Goal: Information Seeking & Learning: Learn about a topic

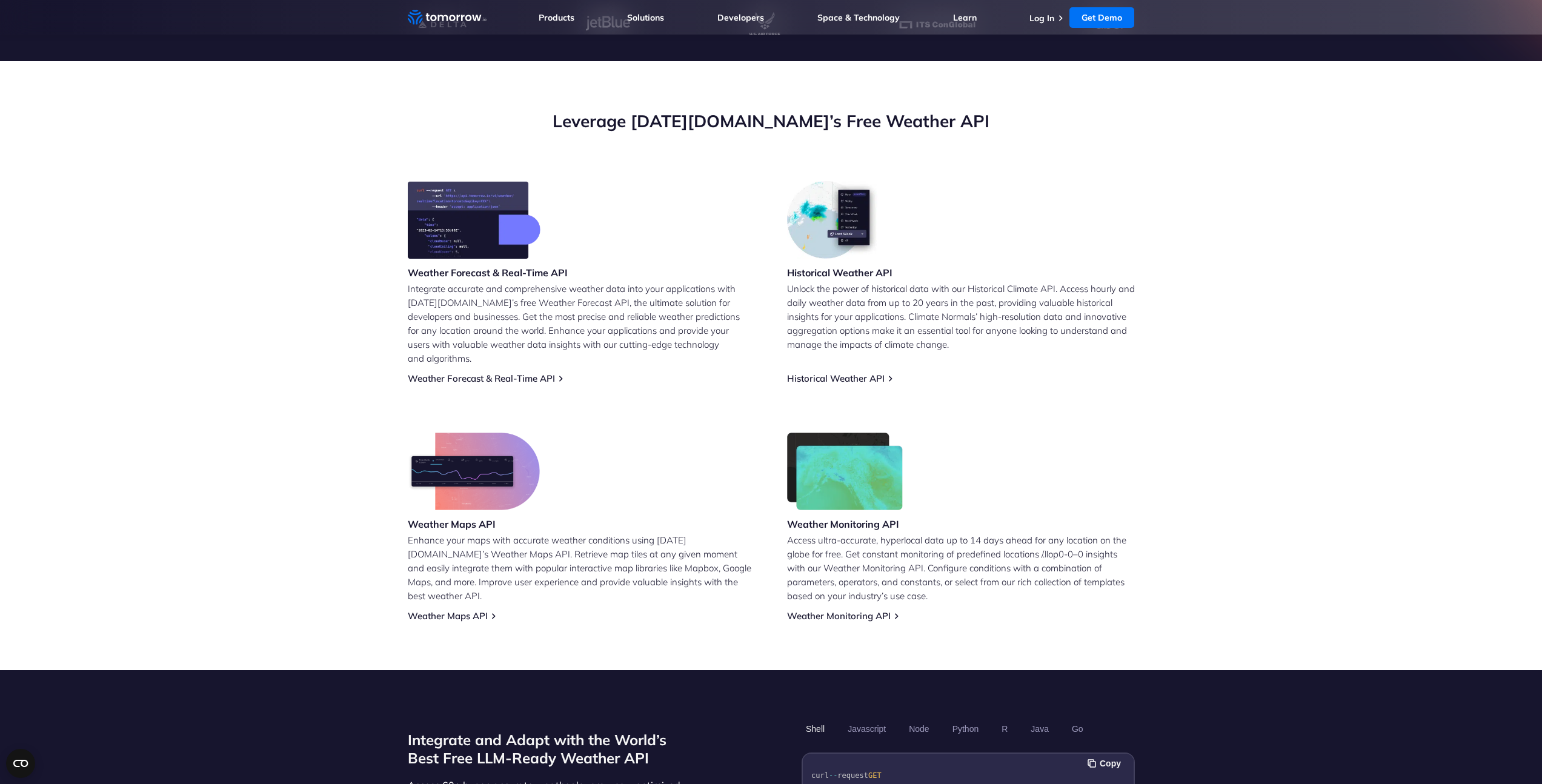
scroll to position [380, 0]
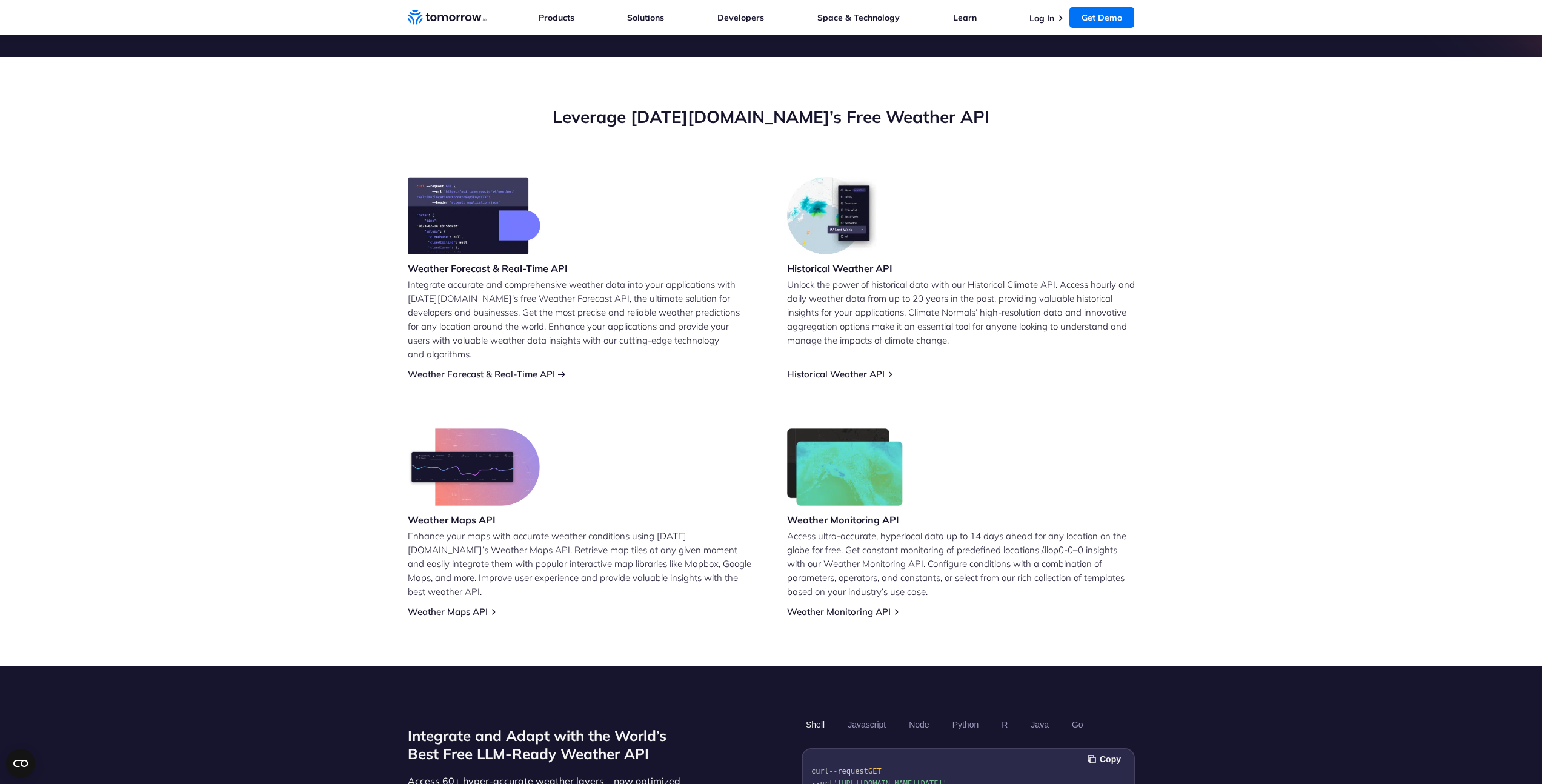
click at [497, 369] on link "Weather Forecast & Real-Time API" at bounding box center [481, 374] width 147 height 11
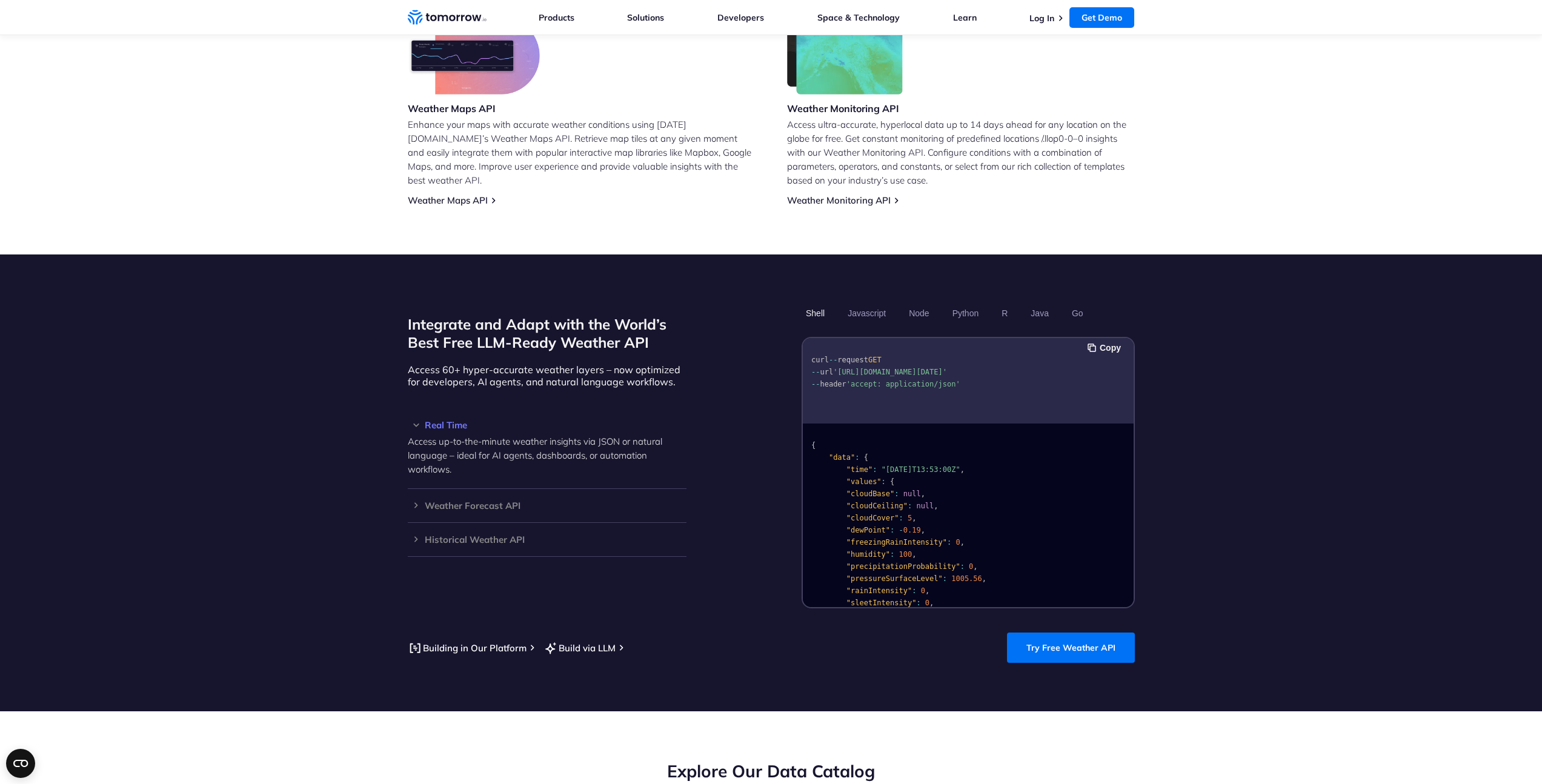
scroll to position [797, 0]
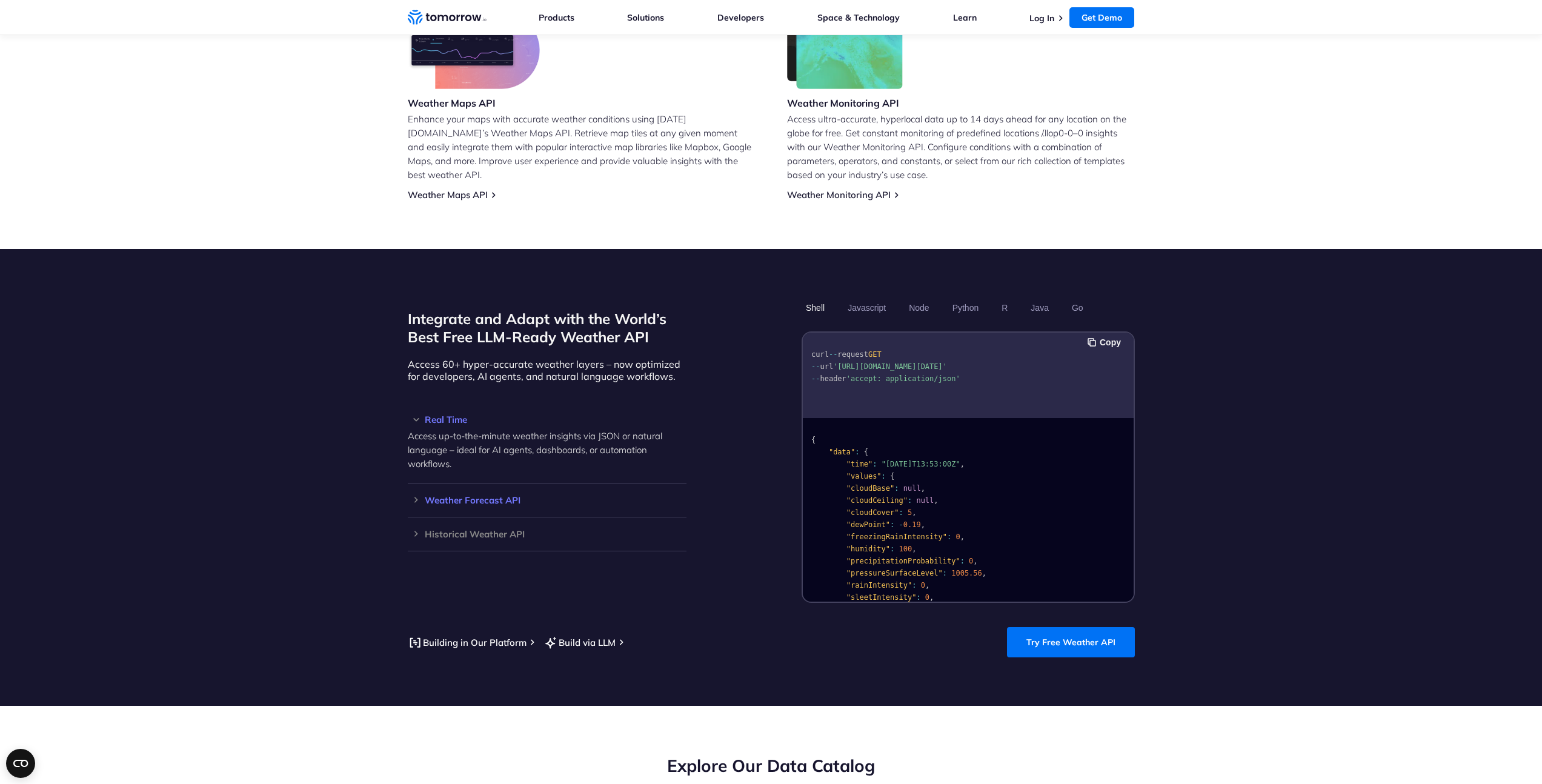
click at [506, 496] on h3 "Weather Forecast API" at bounding box center [547, 500] width 279 height 9
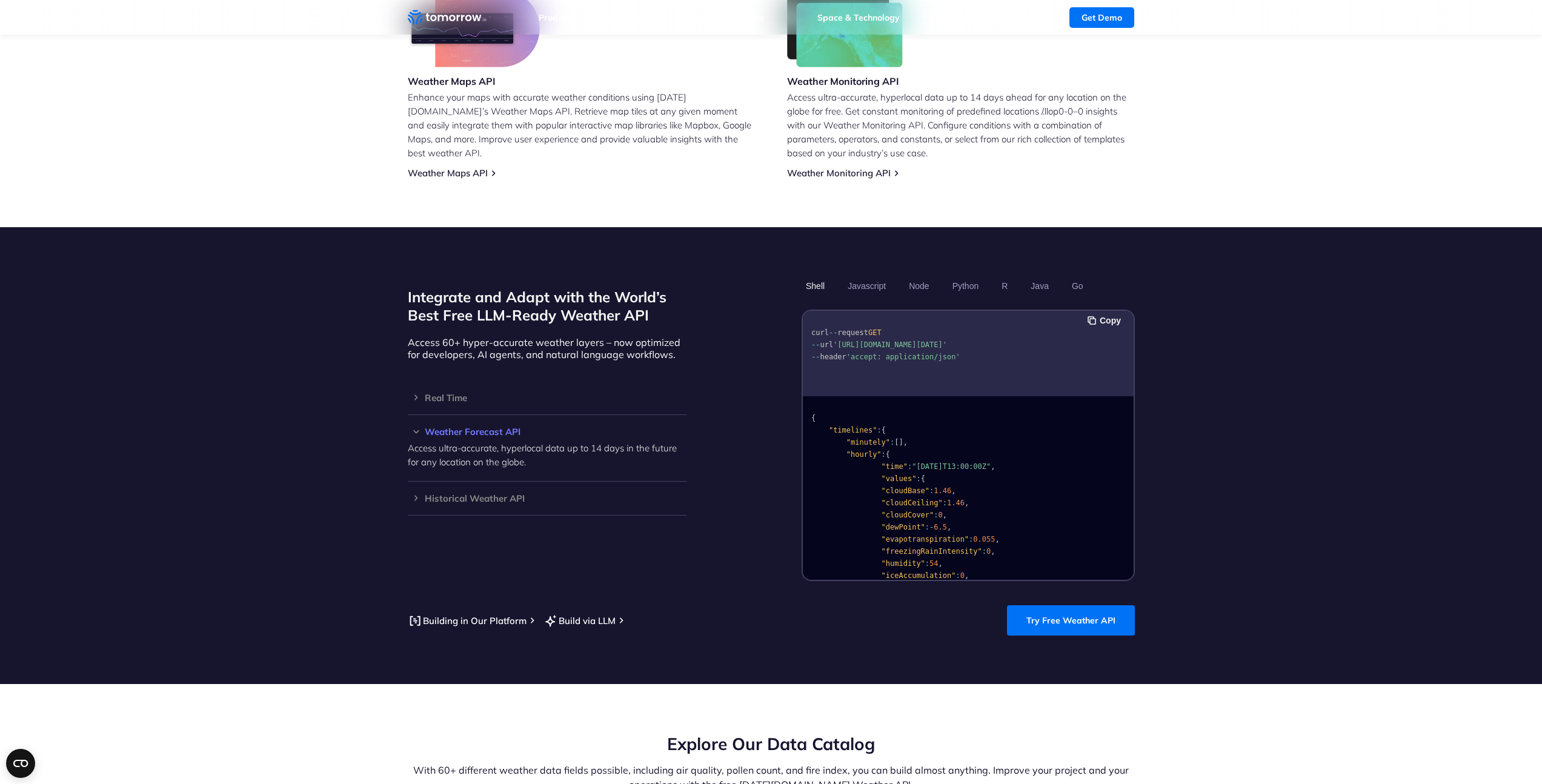
scroll to position [968, 0]
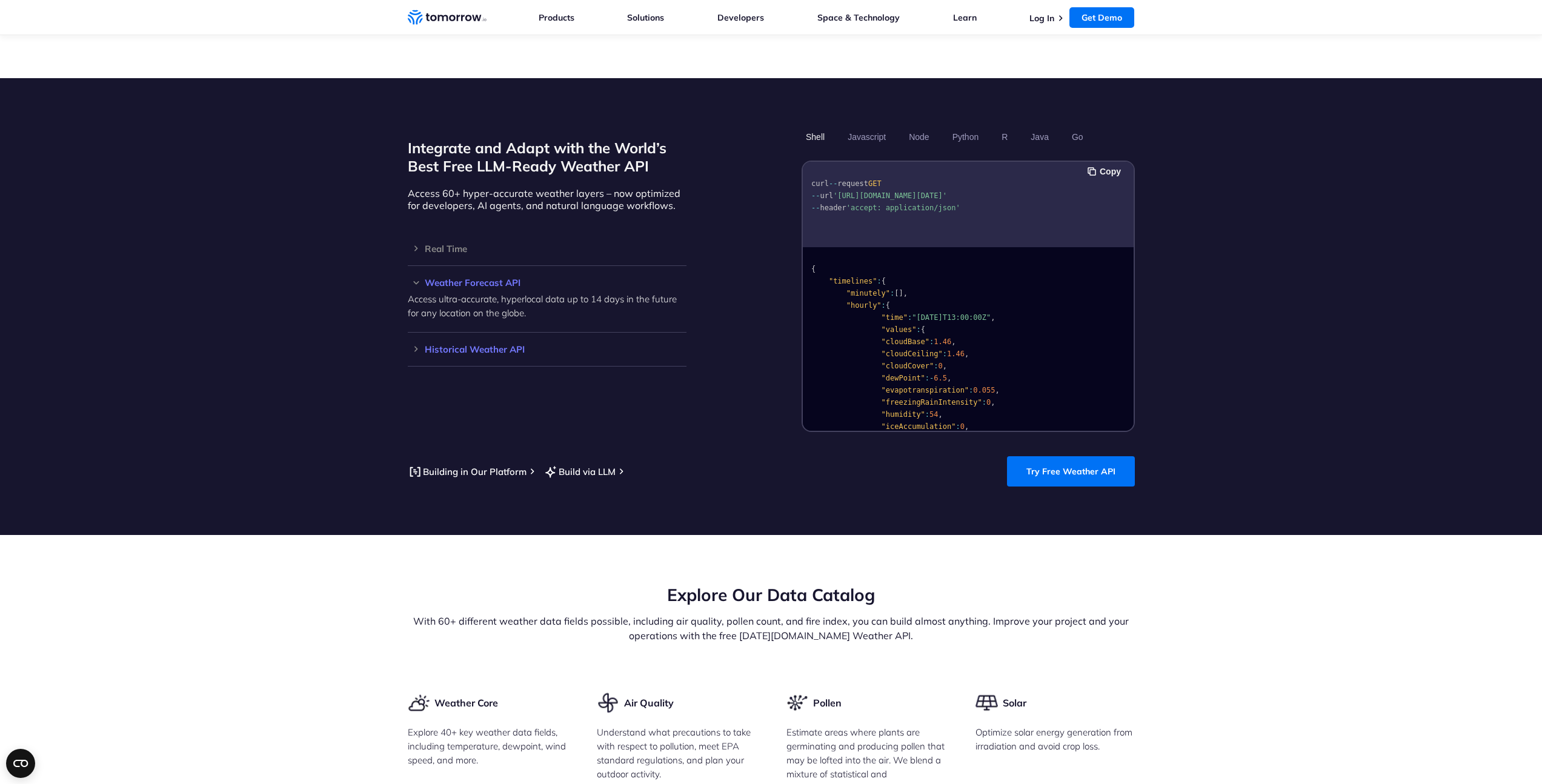
click at [488, 345] on h3 "Historical Weather API" at bounding box center [547, 349] width 279 height 9
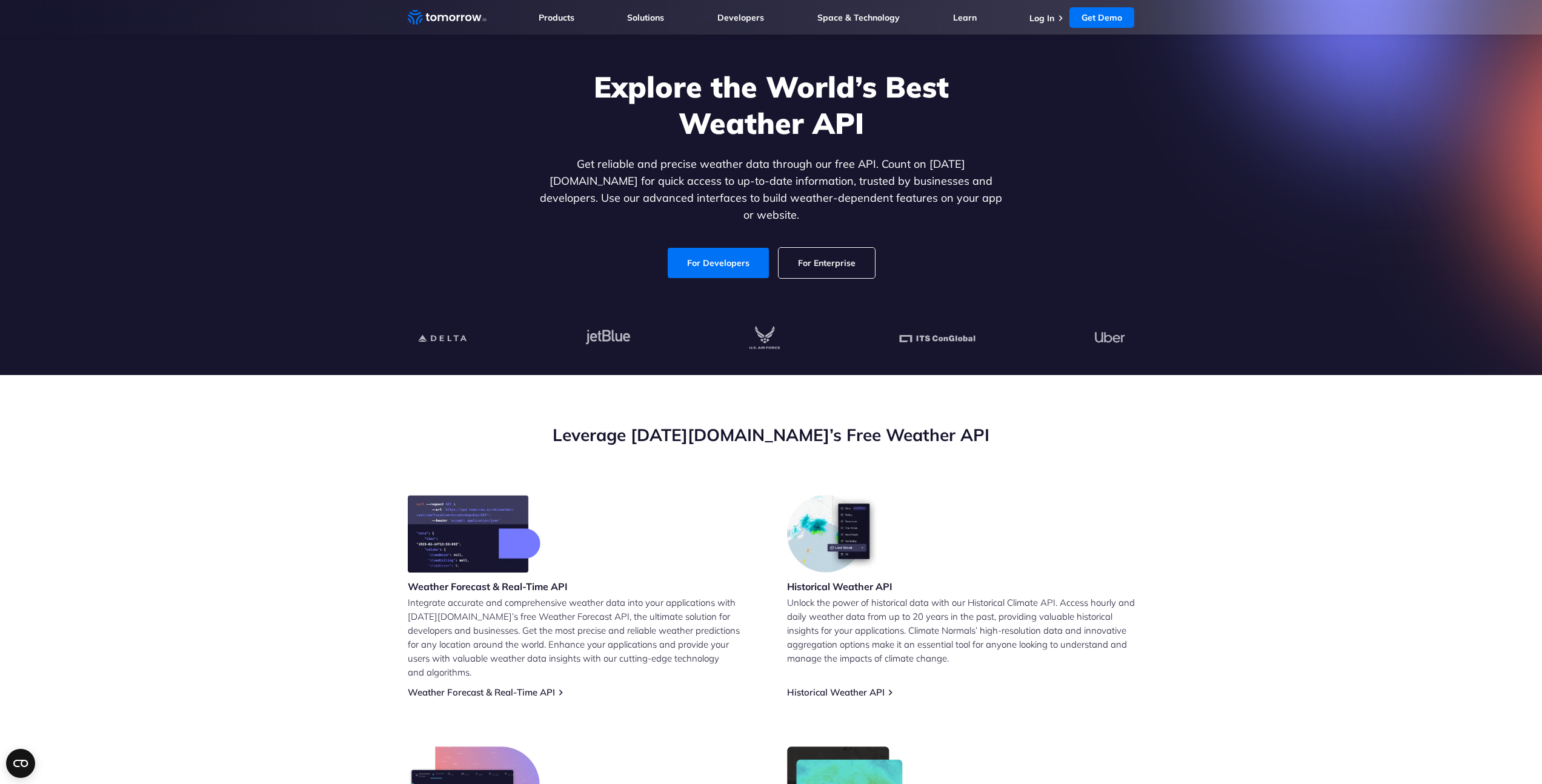
scroll to position [382, 0]
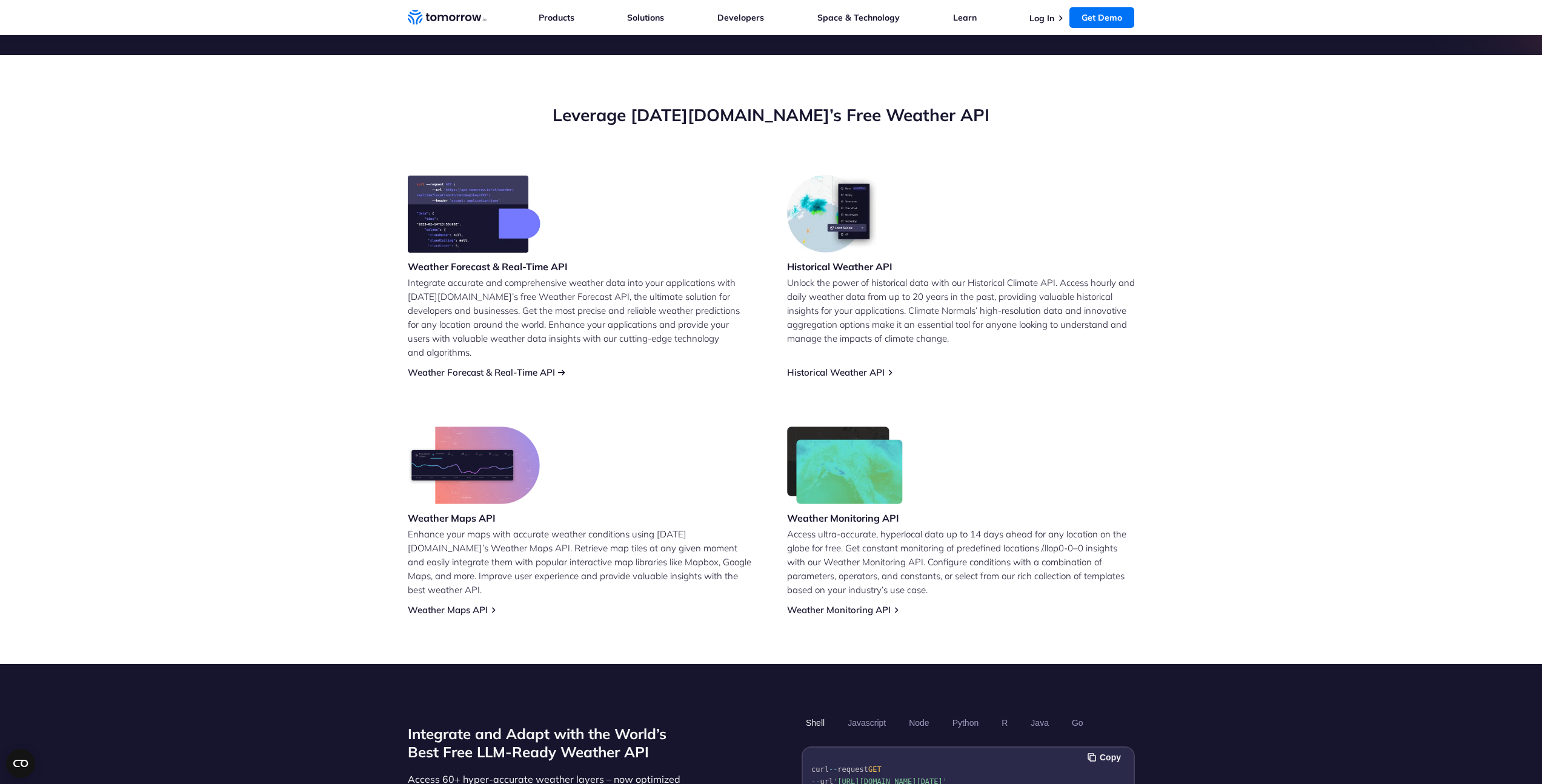
click at [473, 367] on link "Weather Forecast & Real-Time API" at bounding box center [481, 372] width 147 height 11
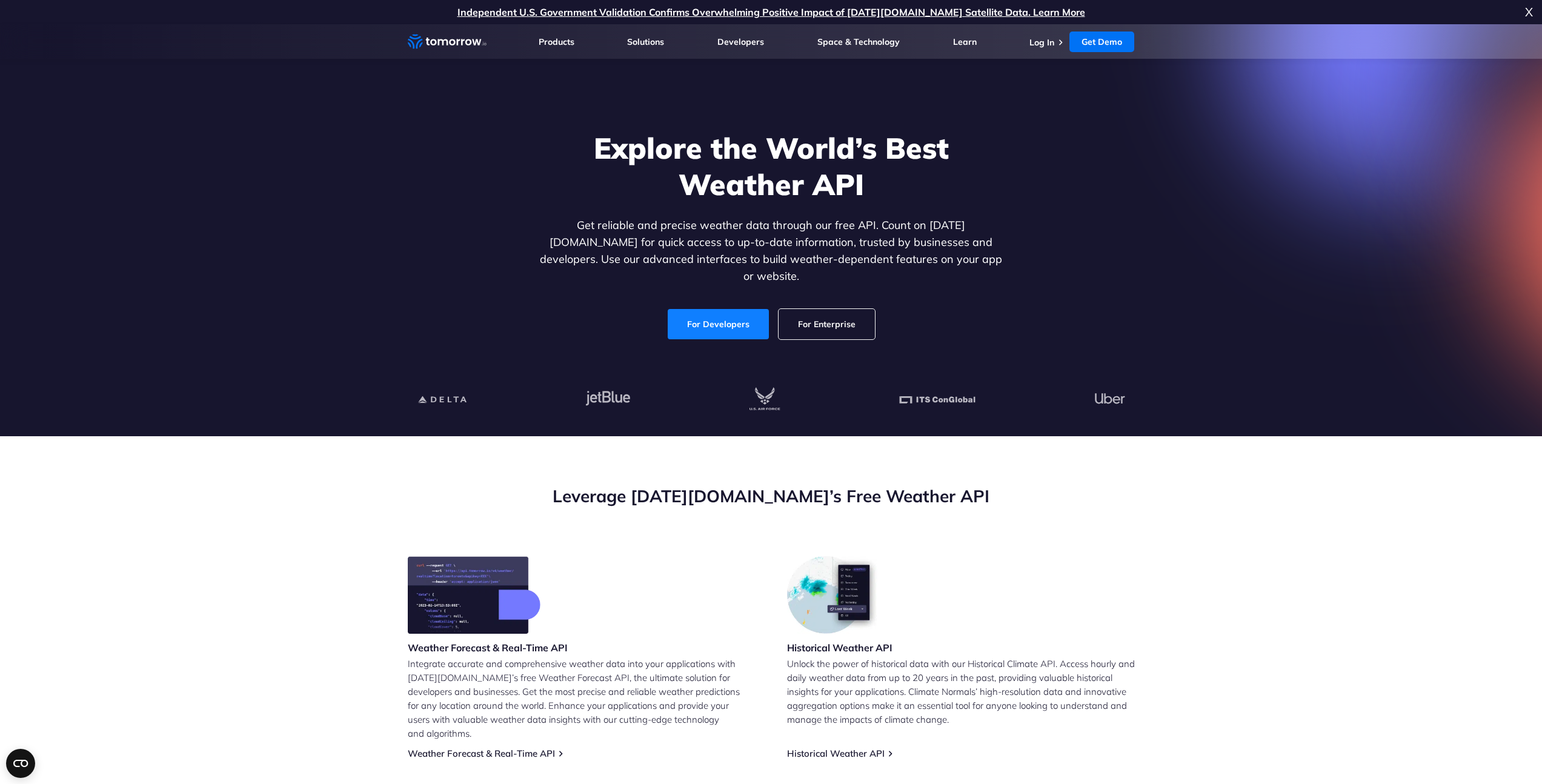
click at [703, 313] on link "For Developers" at bounding box center [718, 323] width 101 height 30
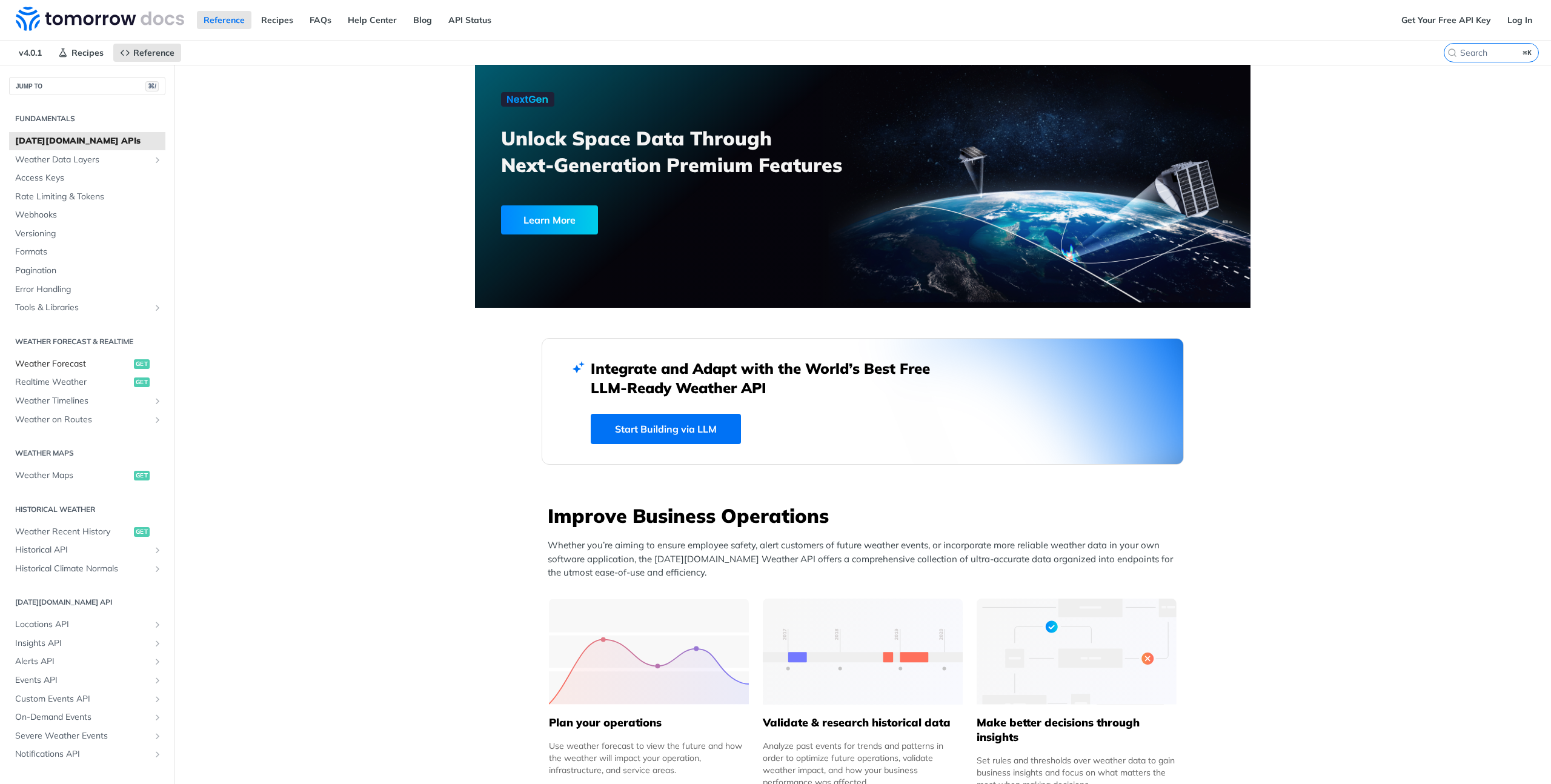
click at [68, 362] on span "Weather Forecast" at bounding box center [73, 364] width 116 height 12
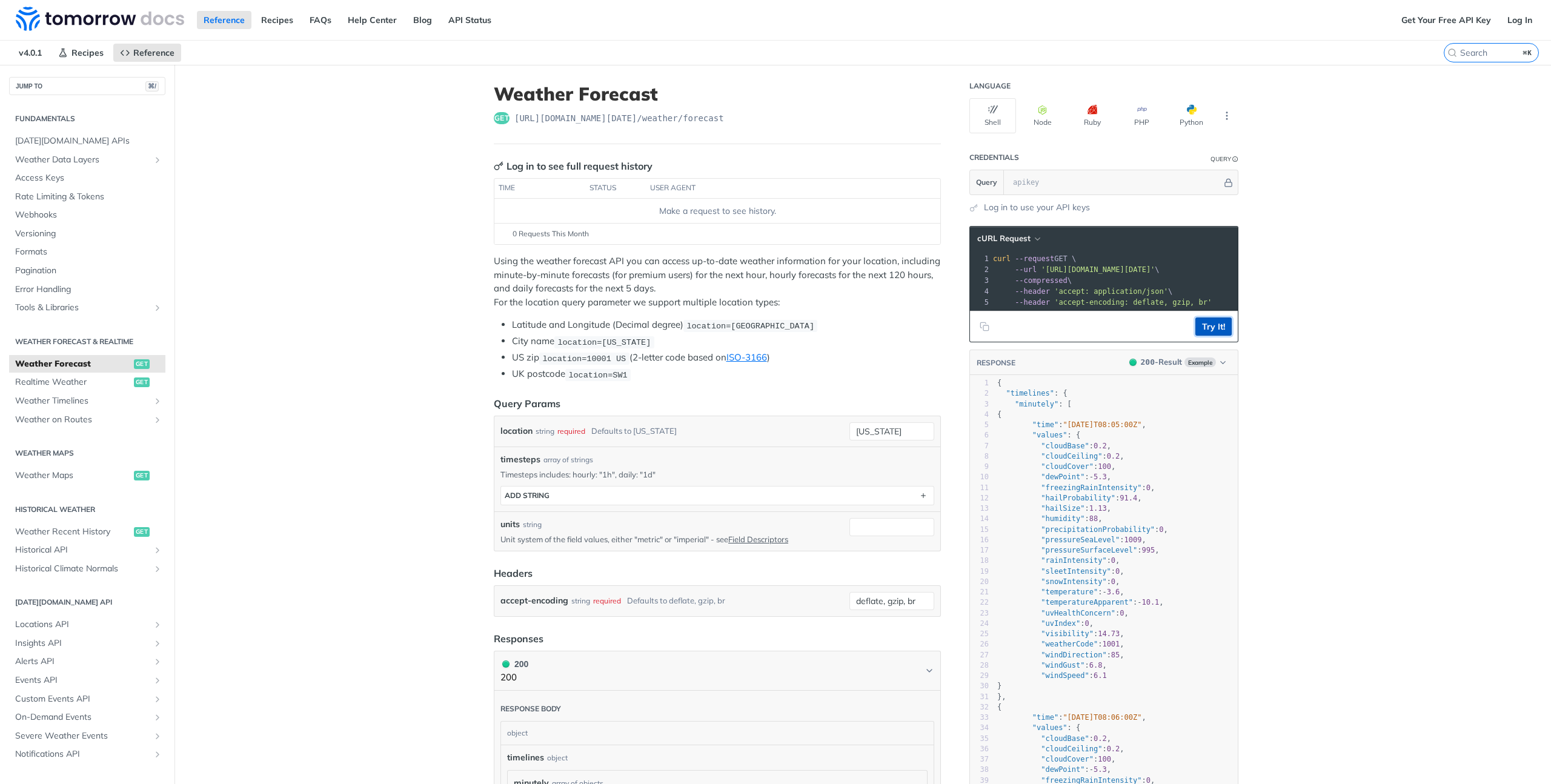
click at [1221, 332] on button "Try It!" at bounding box center [1214, 327] width 36 height 18
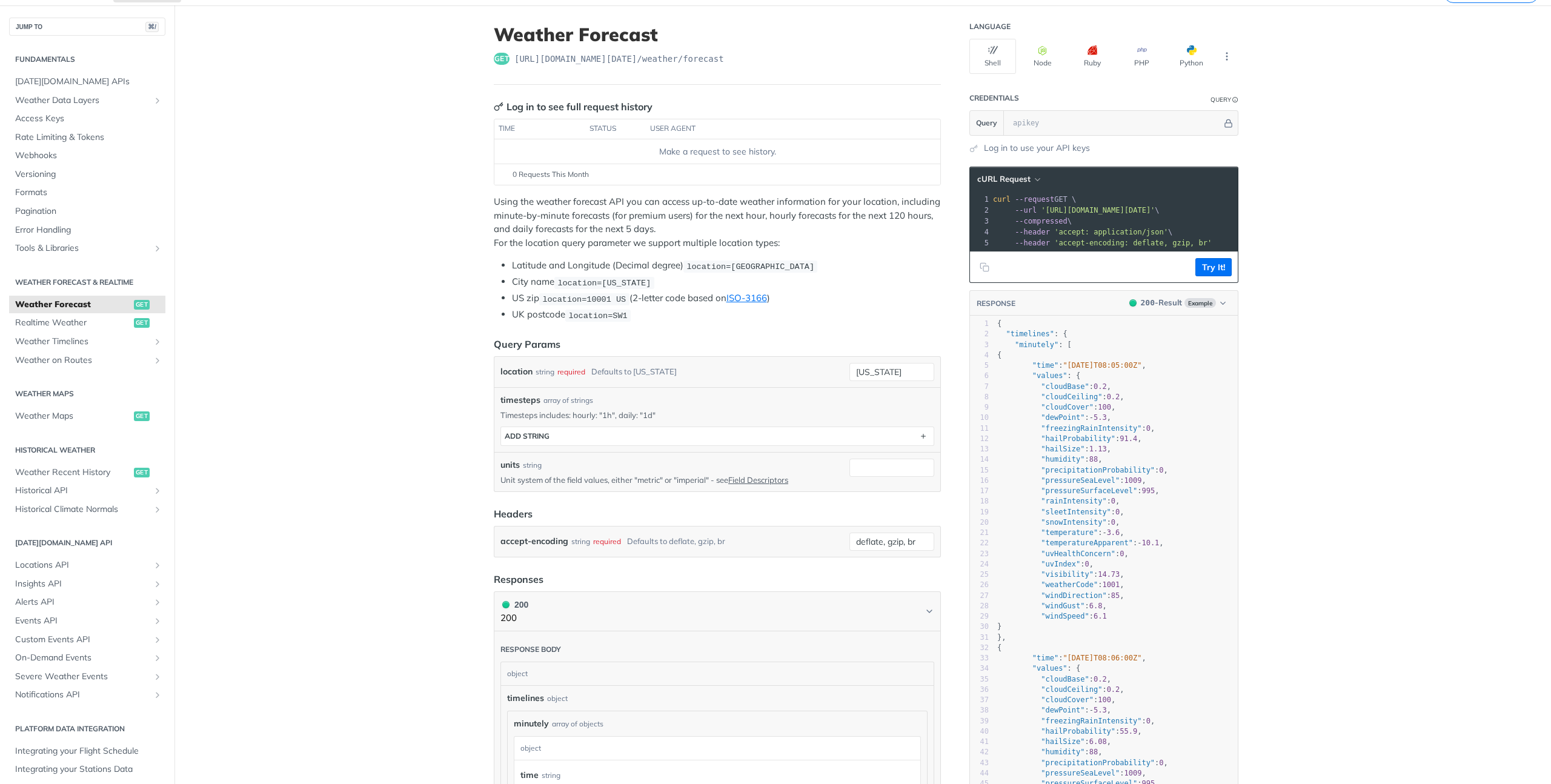
scroll to position [56, 0]
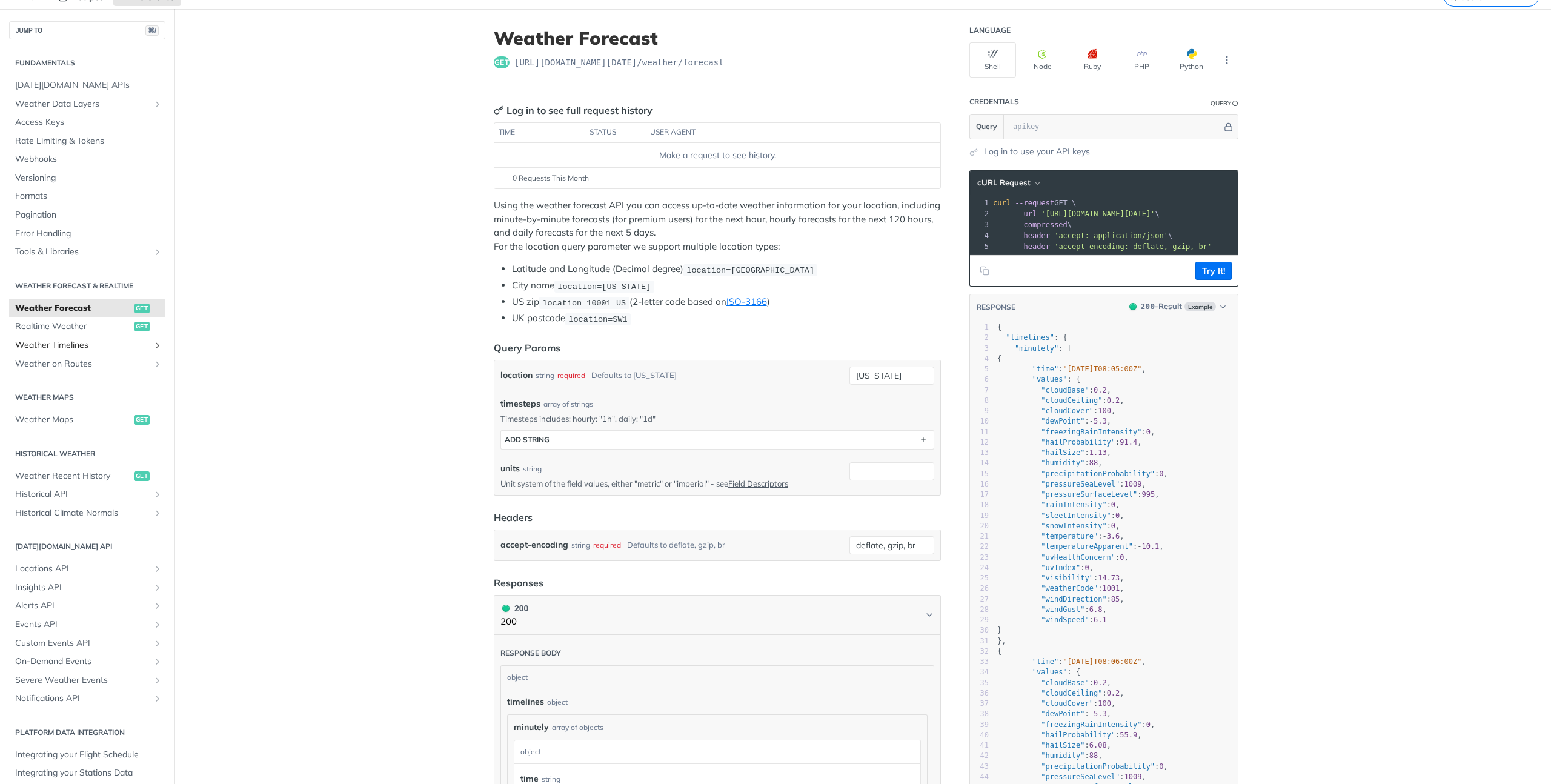
click at [80, 343] on span "Weather Timelines" at bounding box center [82, 345] width 135 height 12
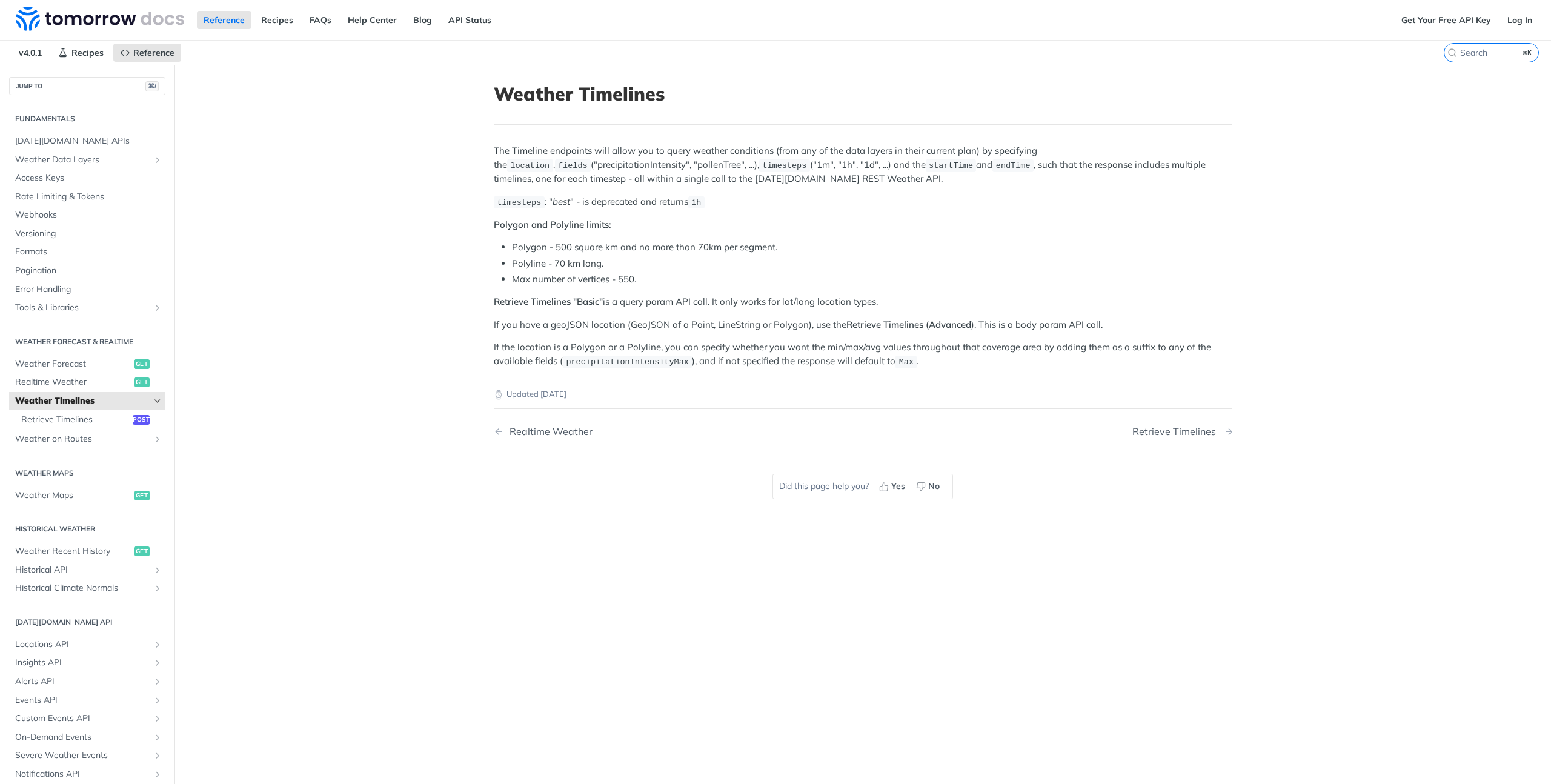
click at [1156, 430] on div "Retrieve Timelines" at bounding box center [1177, 431] width 89 height 11
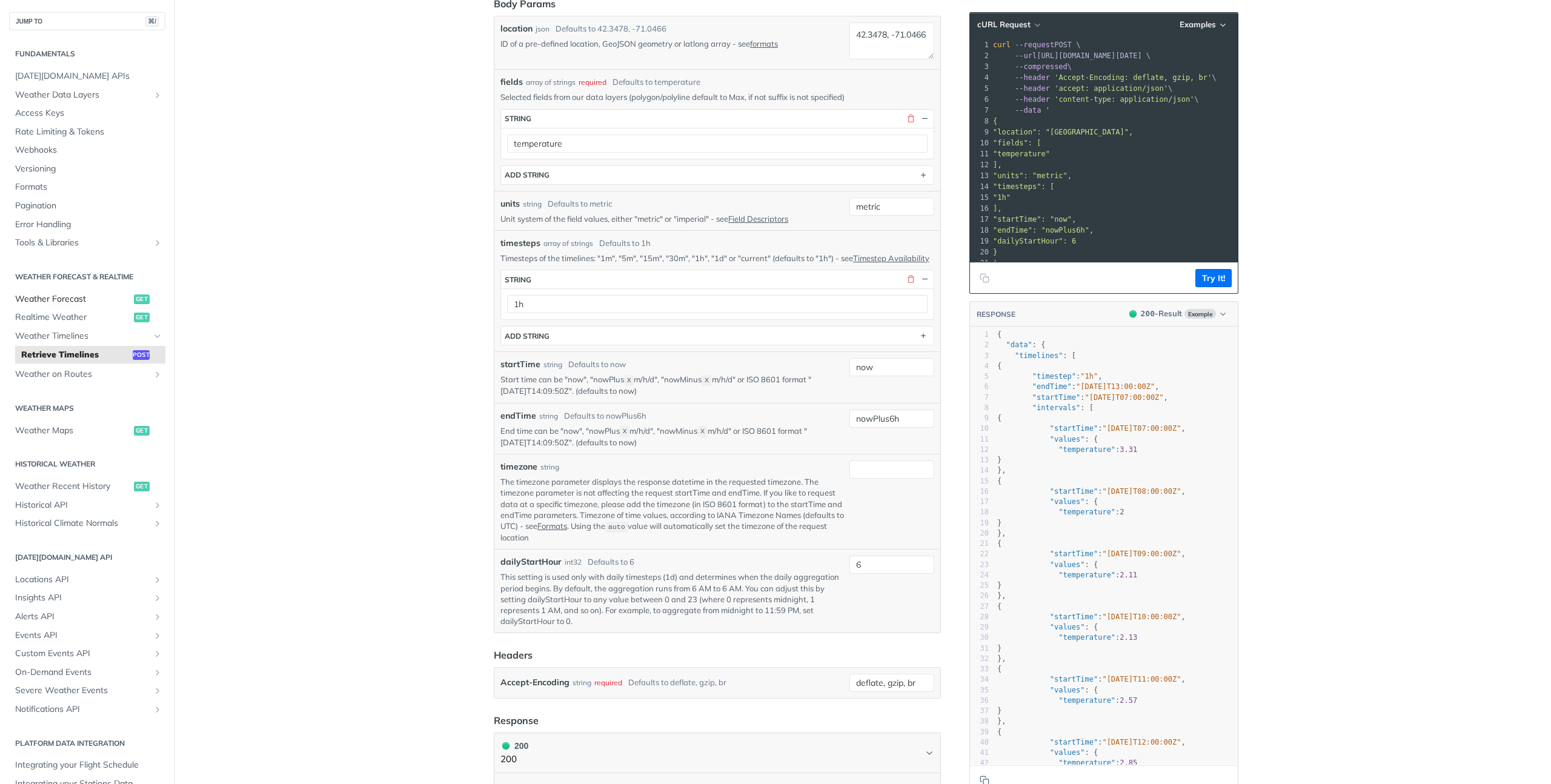
scroll to position [223, 0]
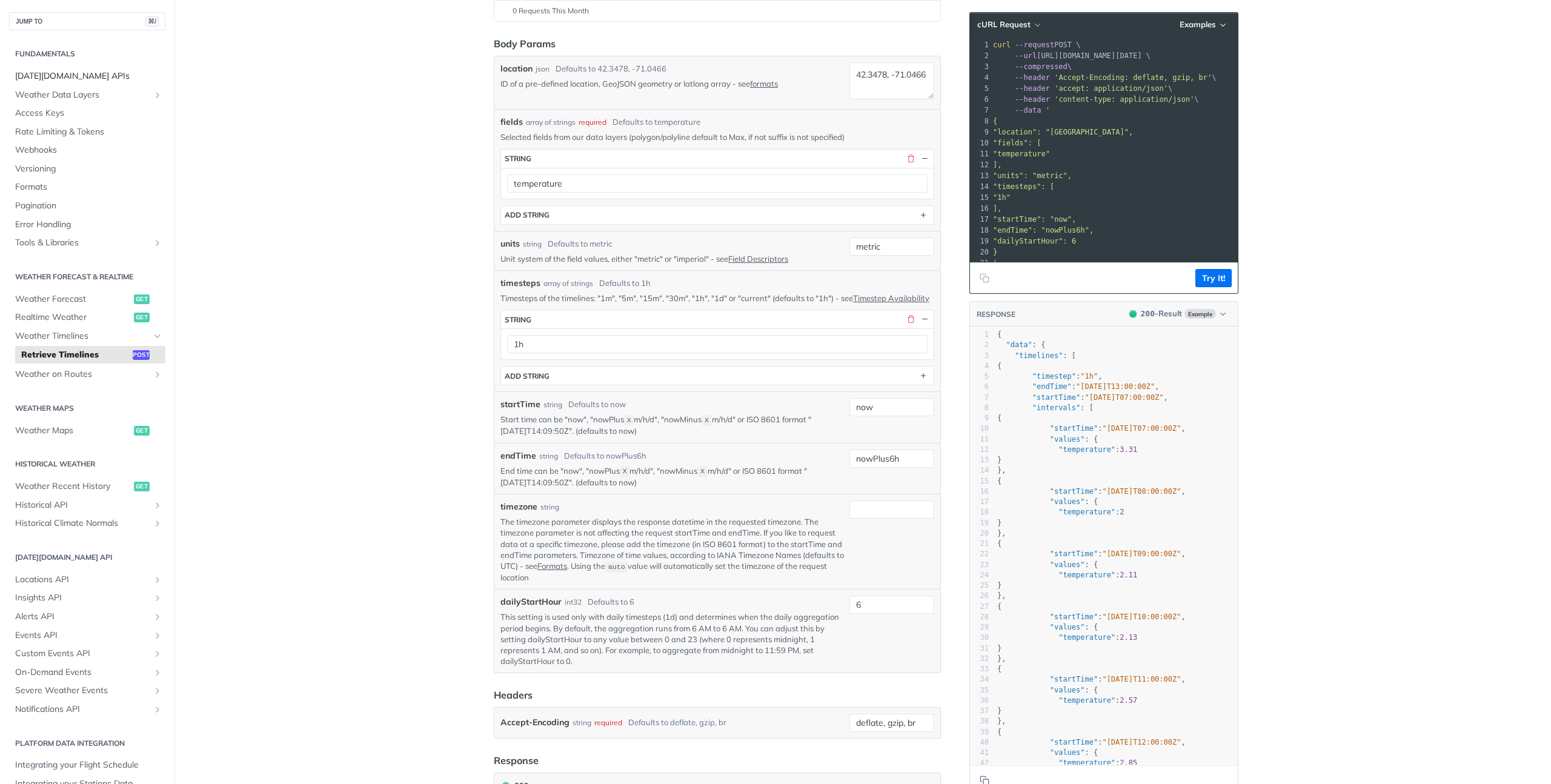
click at [80, 76] on span "Tomorrow.io APIs" at bounding box center [89, 76] width 147 height 12
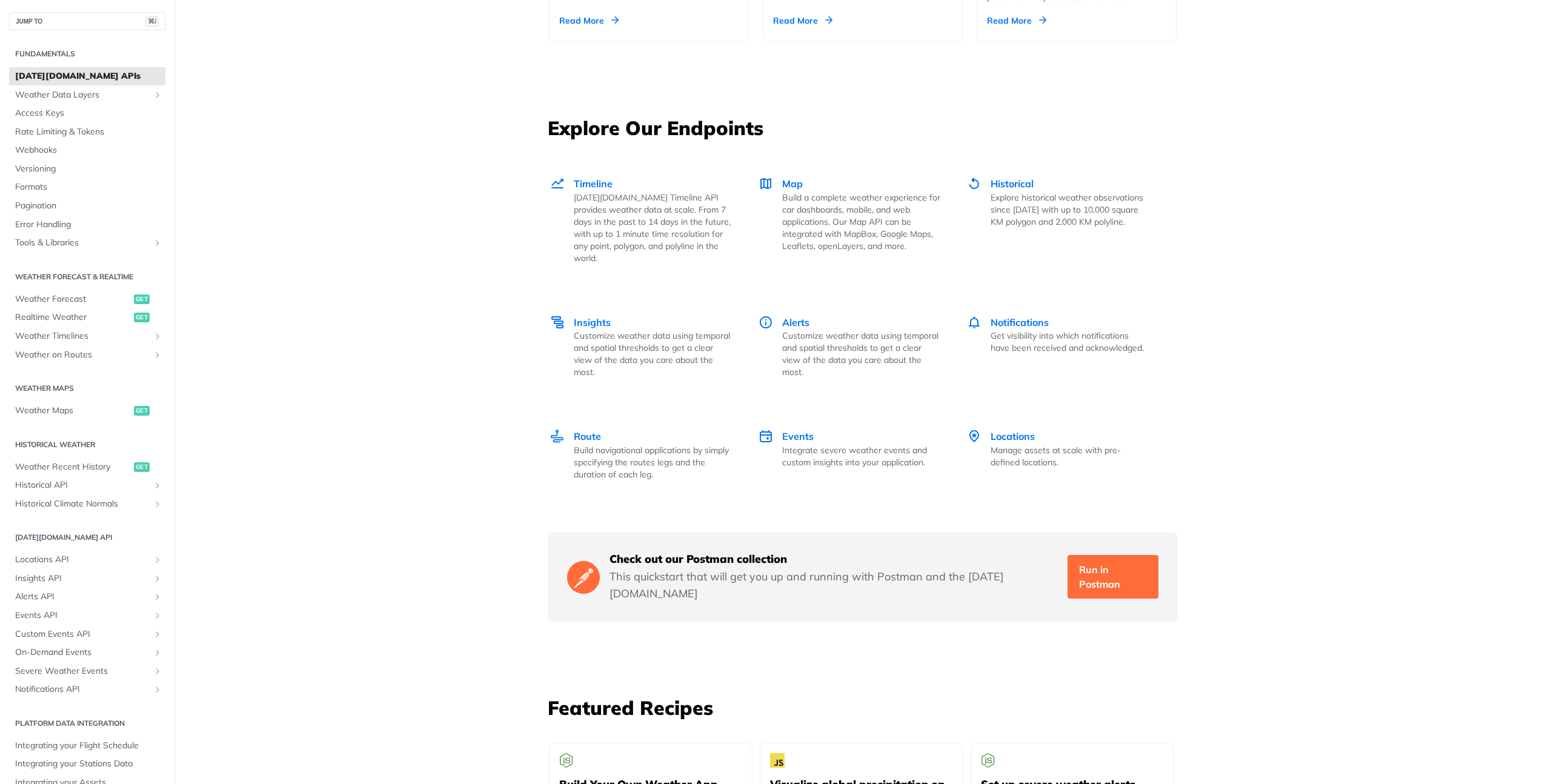
scroll to position [986, 0]
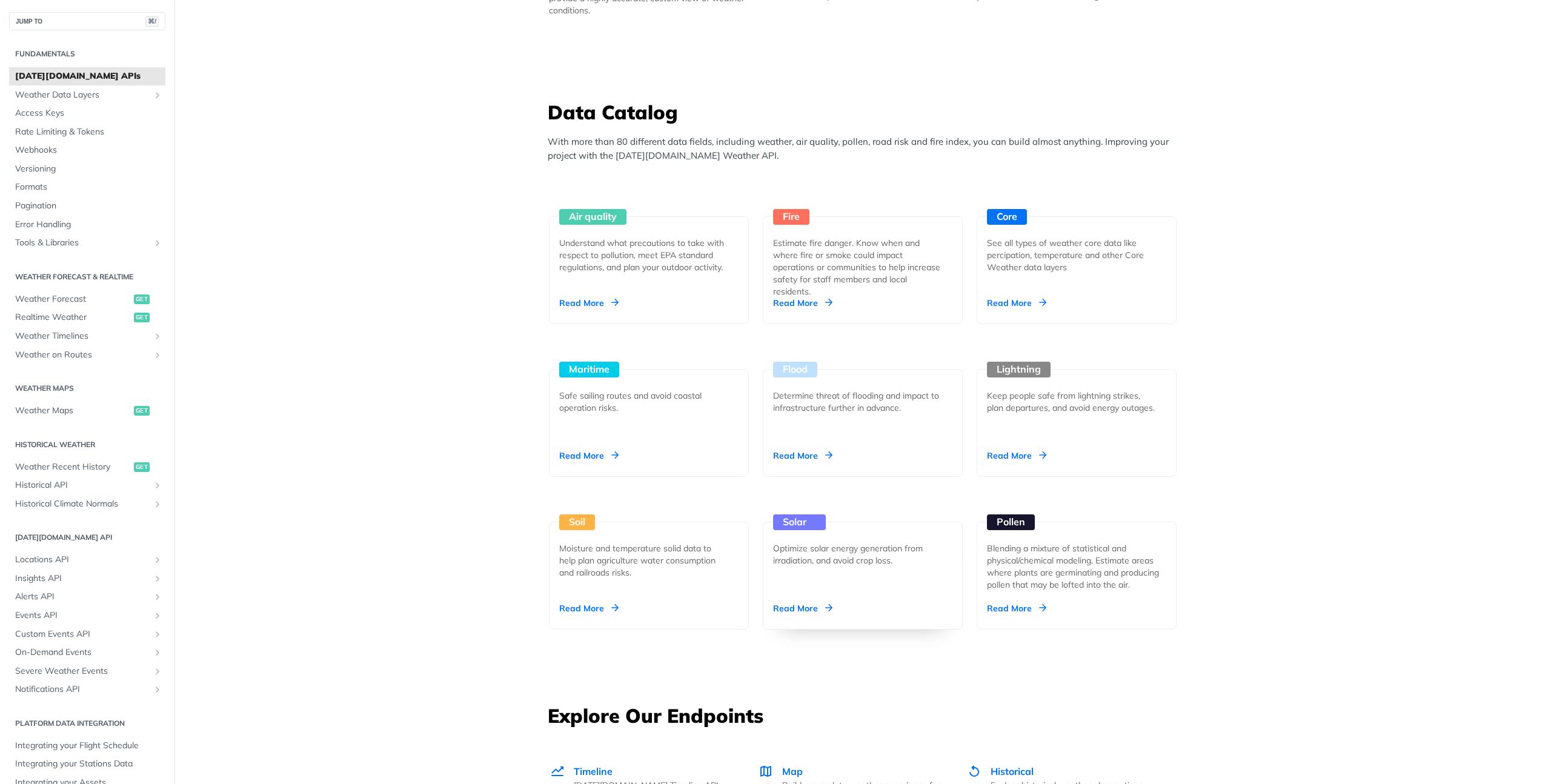
click at [793, 605] on div "Read More" at bounding box center [802, 607] width 59 height 12
click at [97, 299] on span "Weather Forecast" at bounding box center [73, 299] width 116 height 12
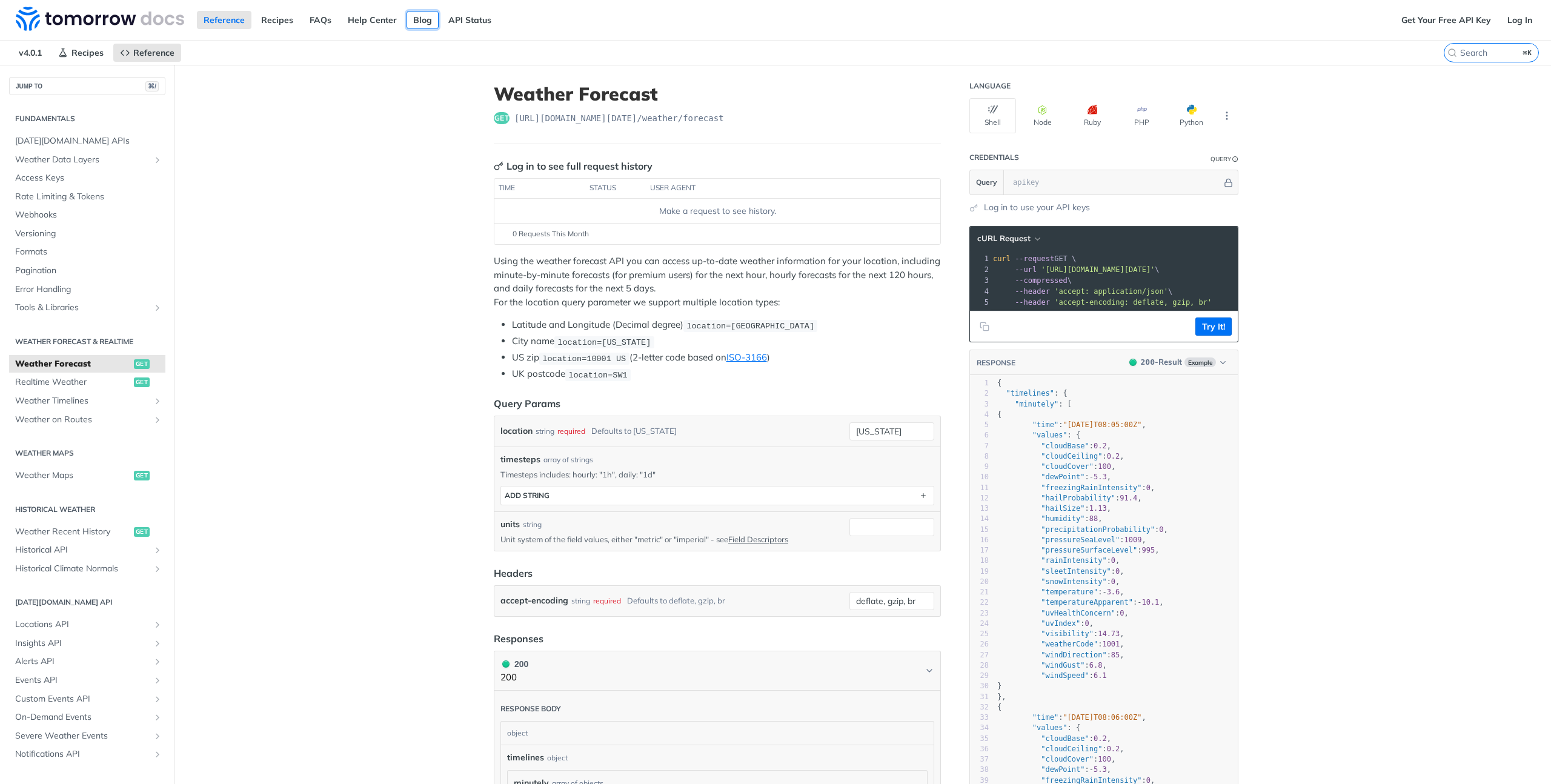
click at [414, 22] on link "Blog" at bounding box center [422, 20] width 32 height 18
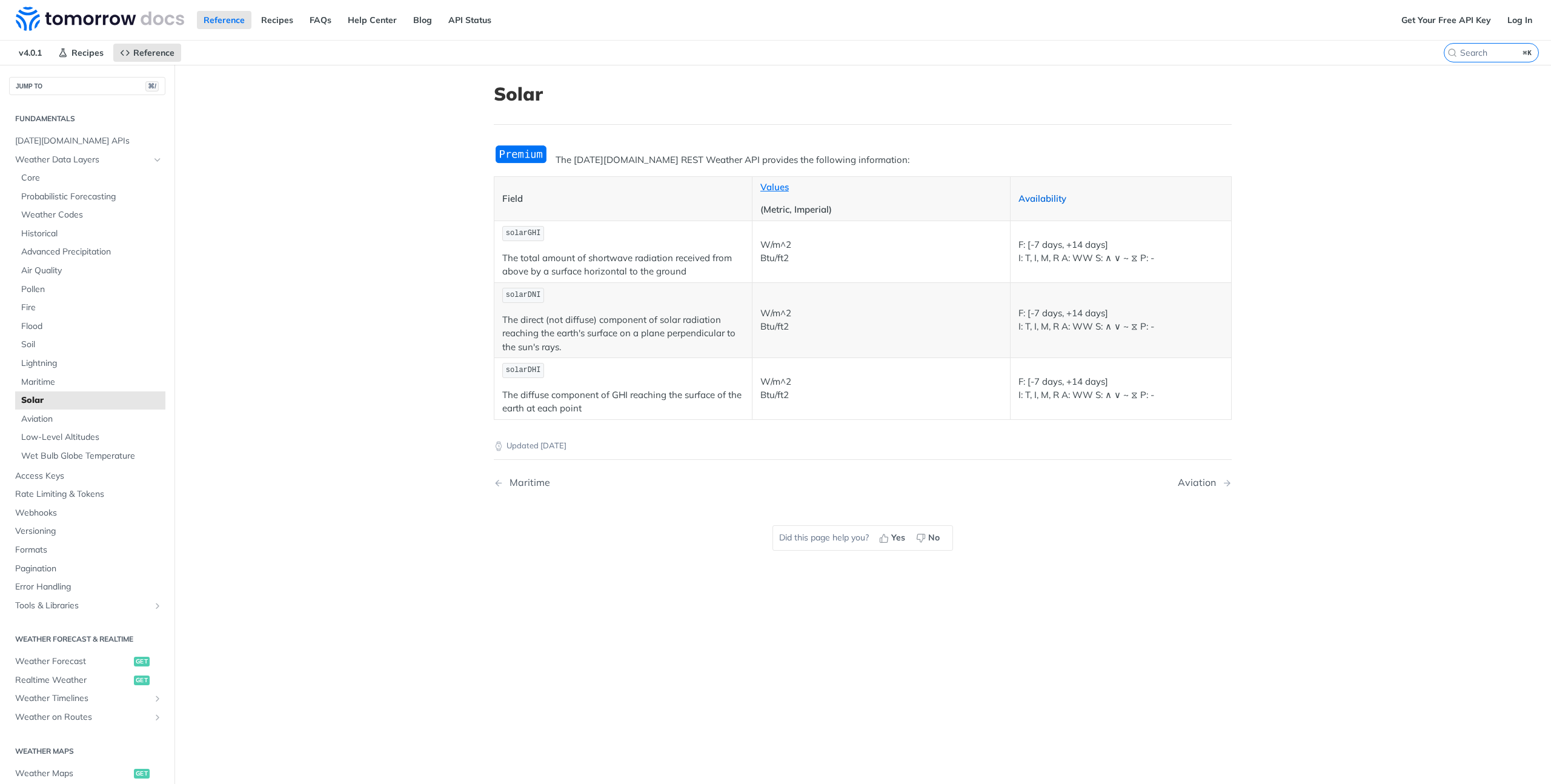
click at [1048, 199] on link "Availability" at bounding box center [1042, 198] width 48 height 11
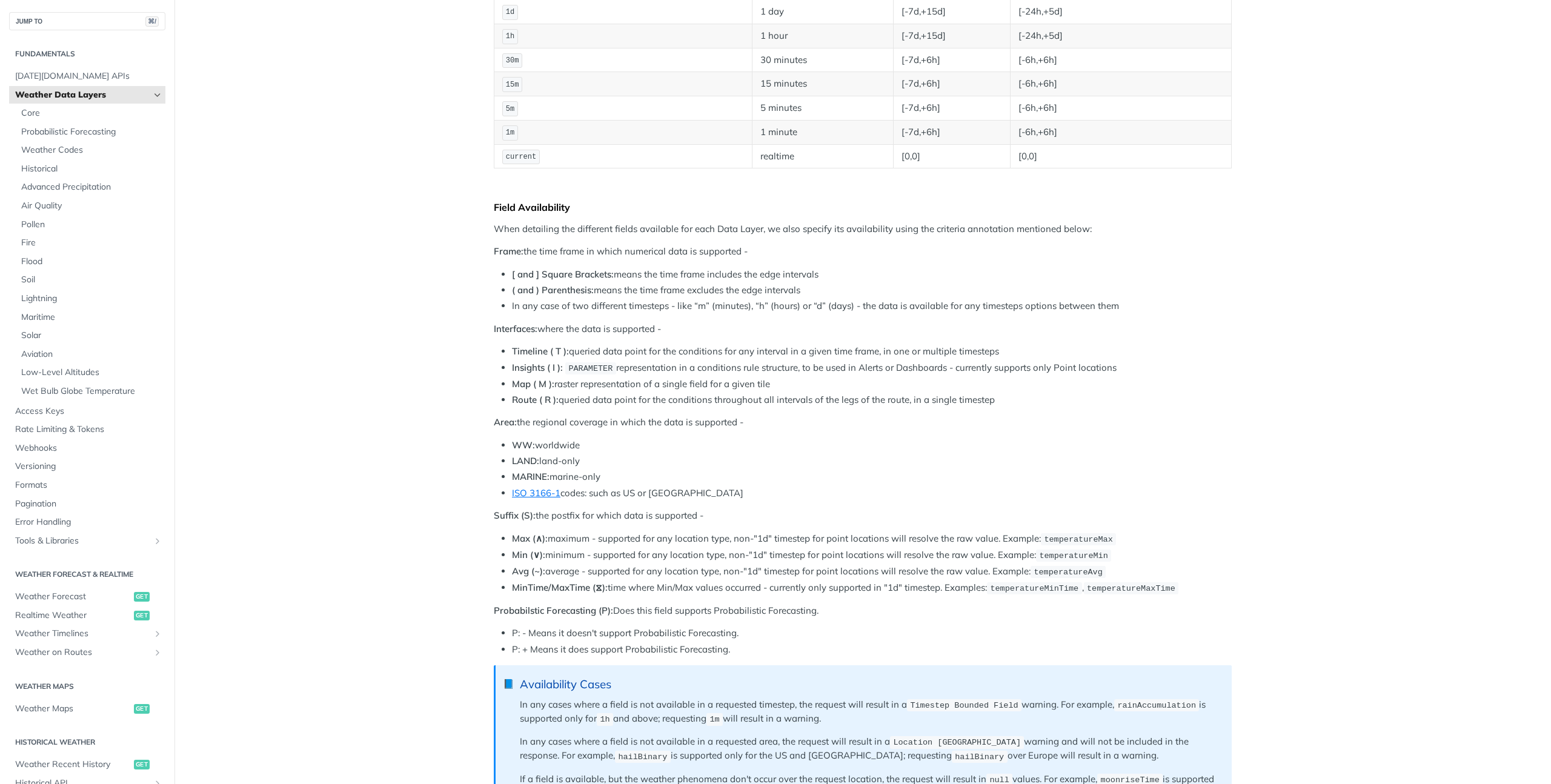
scroll to position [319, 0]
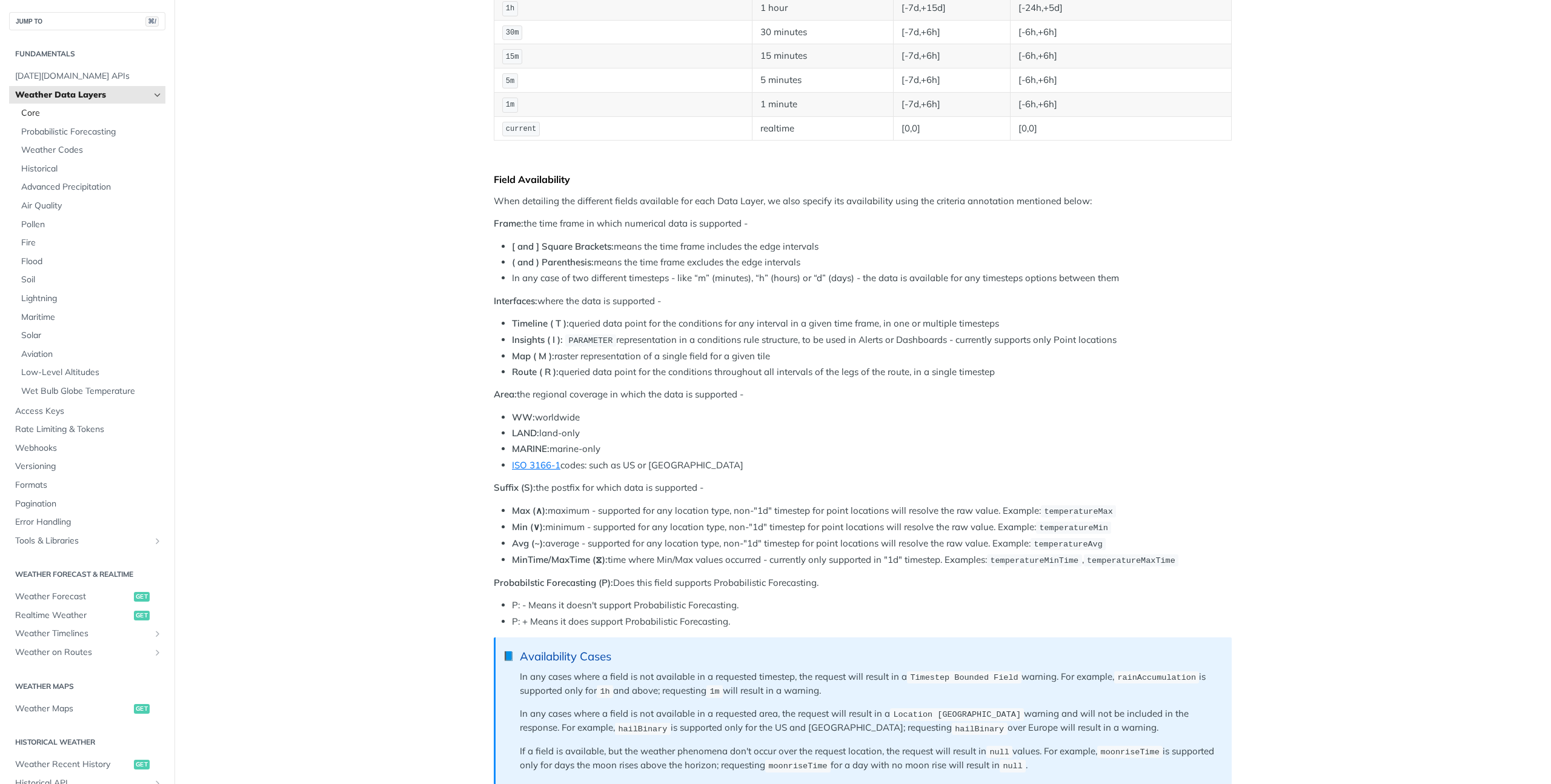
click at [68, 114] on span "Core" at bounding box center [91, 113] width 141 height 12
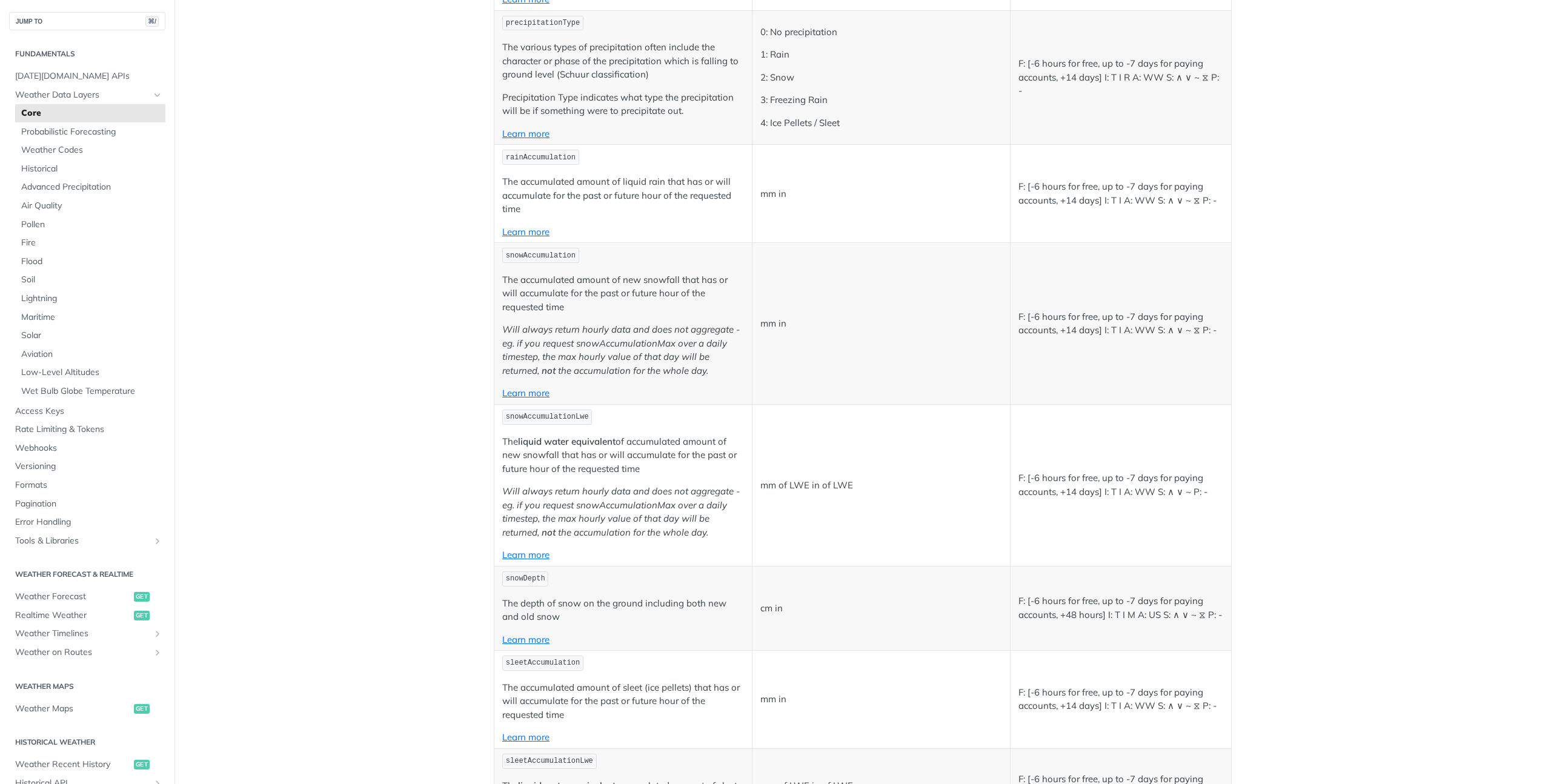
scroll to position [1891, 0]
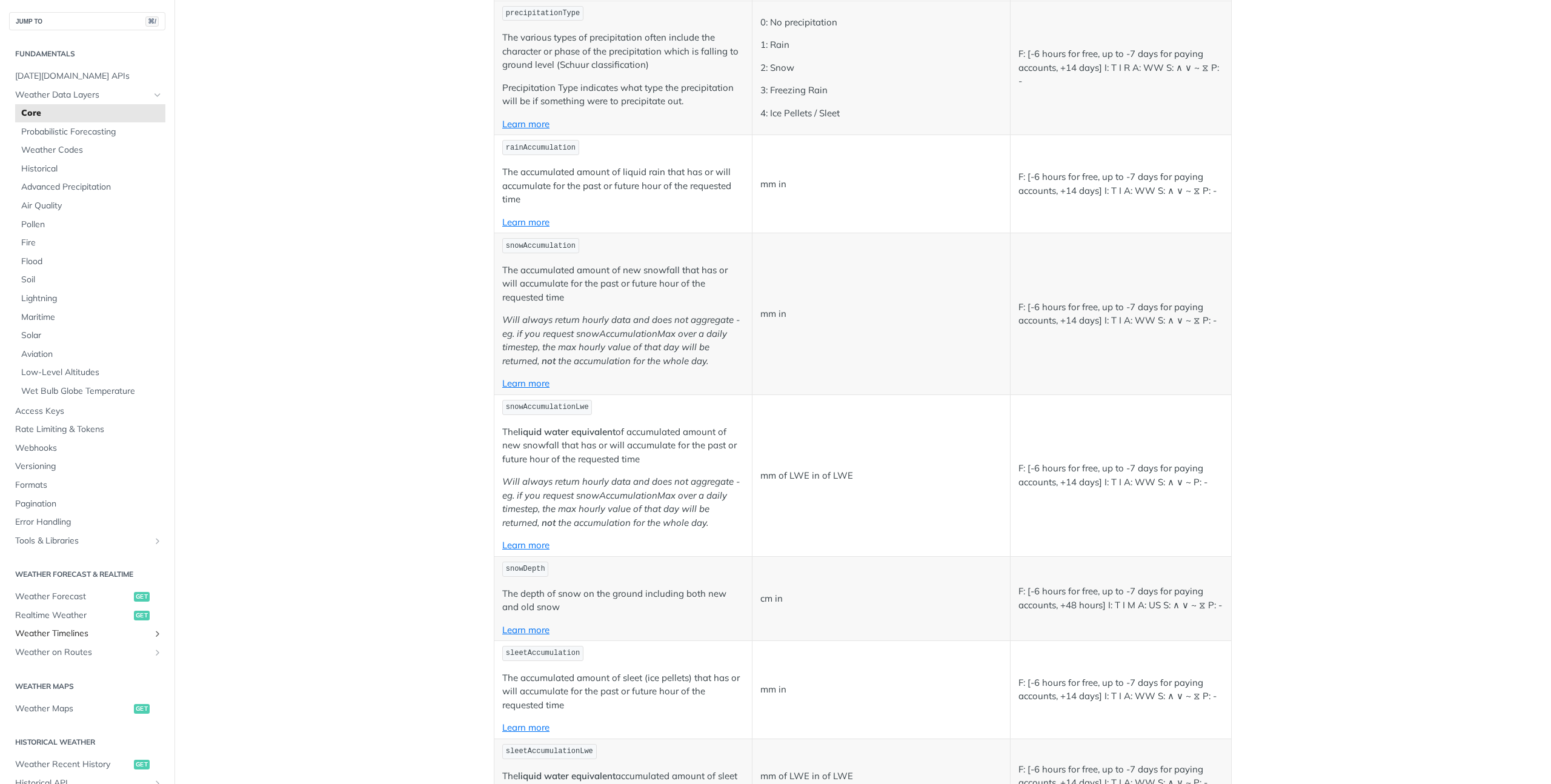
click at [87, 637] on span "Weather Timelines" at bounding box center [82, 633] width 135 height 12
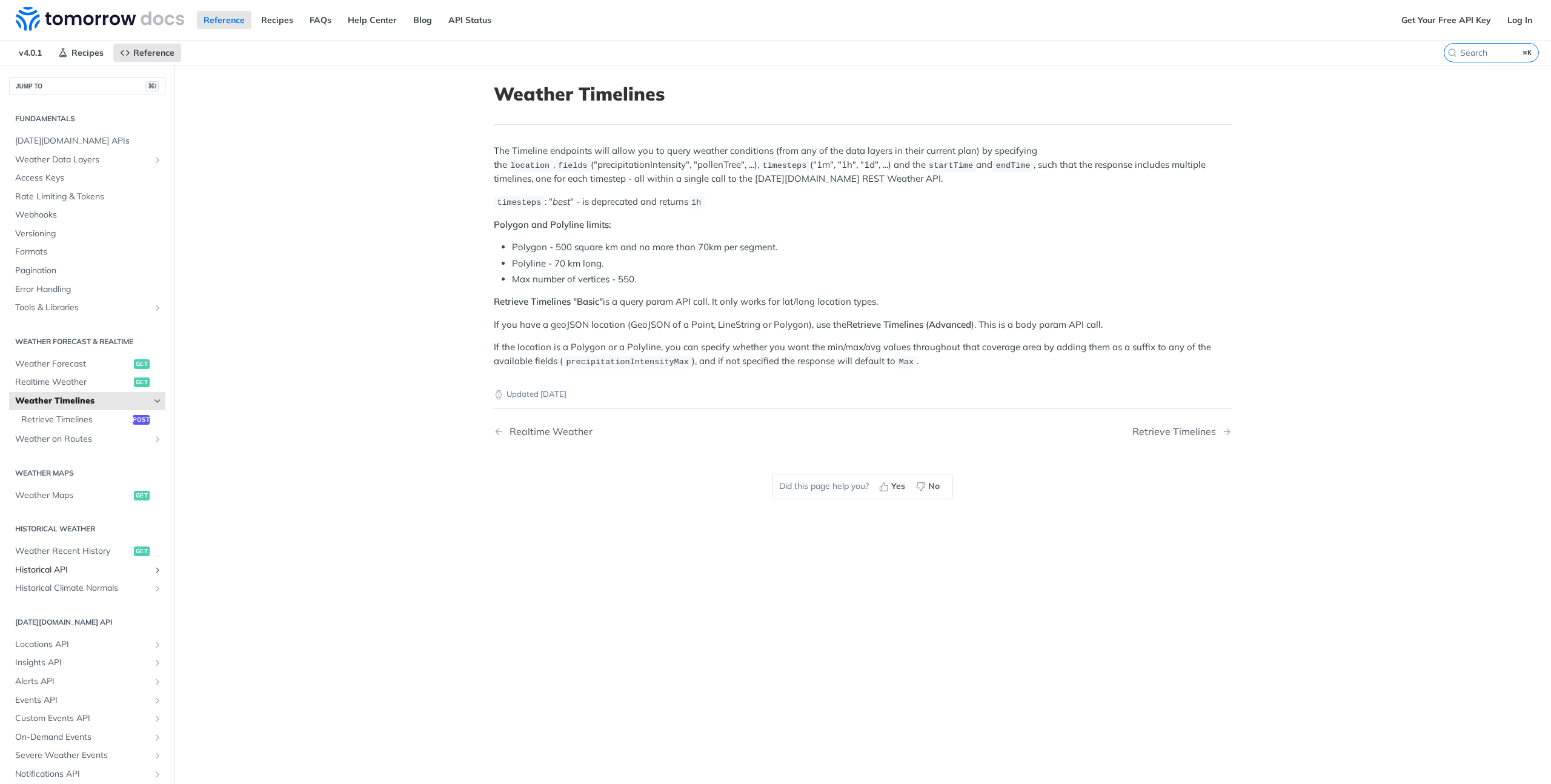
click at [66, 570] on span "Historical API" at bounding box center [82, 570] width 135 height 12
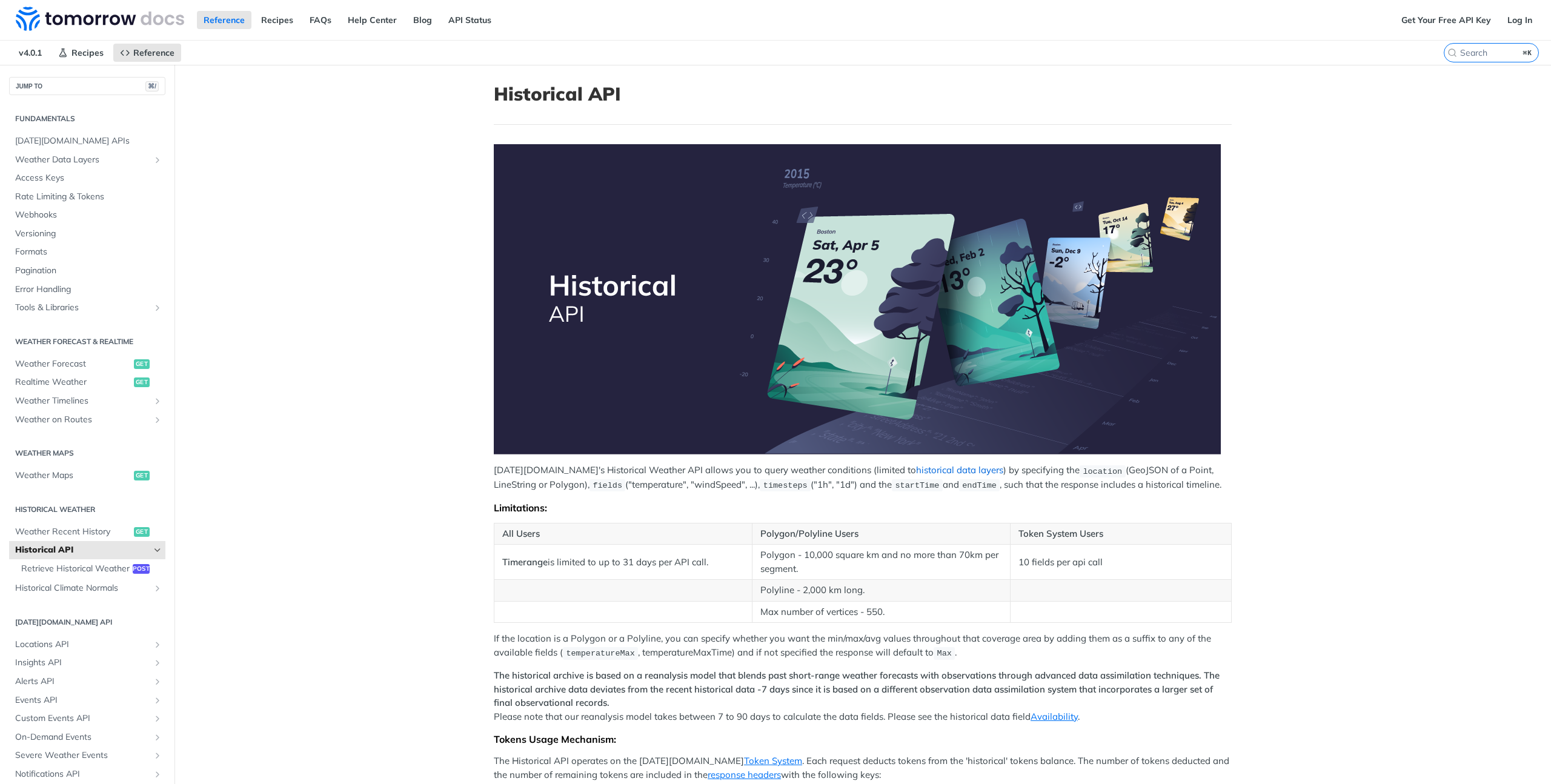
click at [916, 474] on link "historical data layers" at bounding box center [960, 470] width 87 height 11
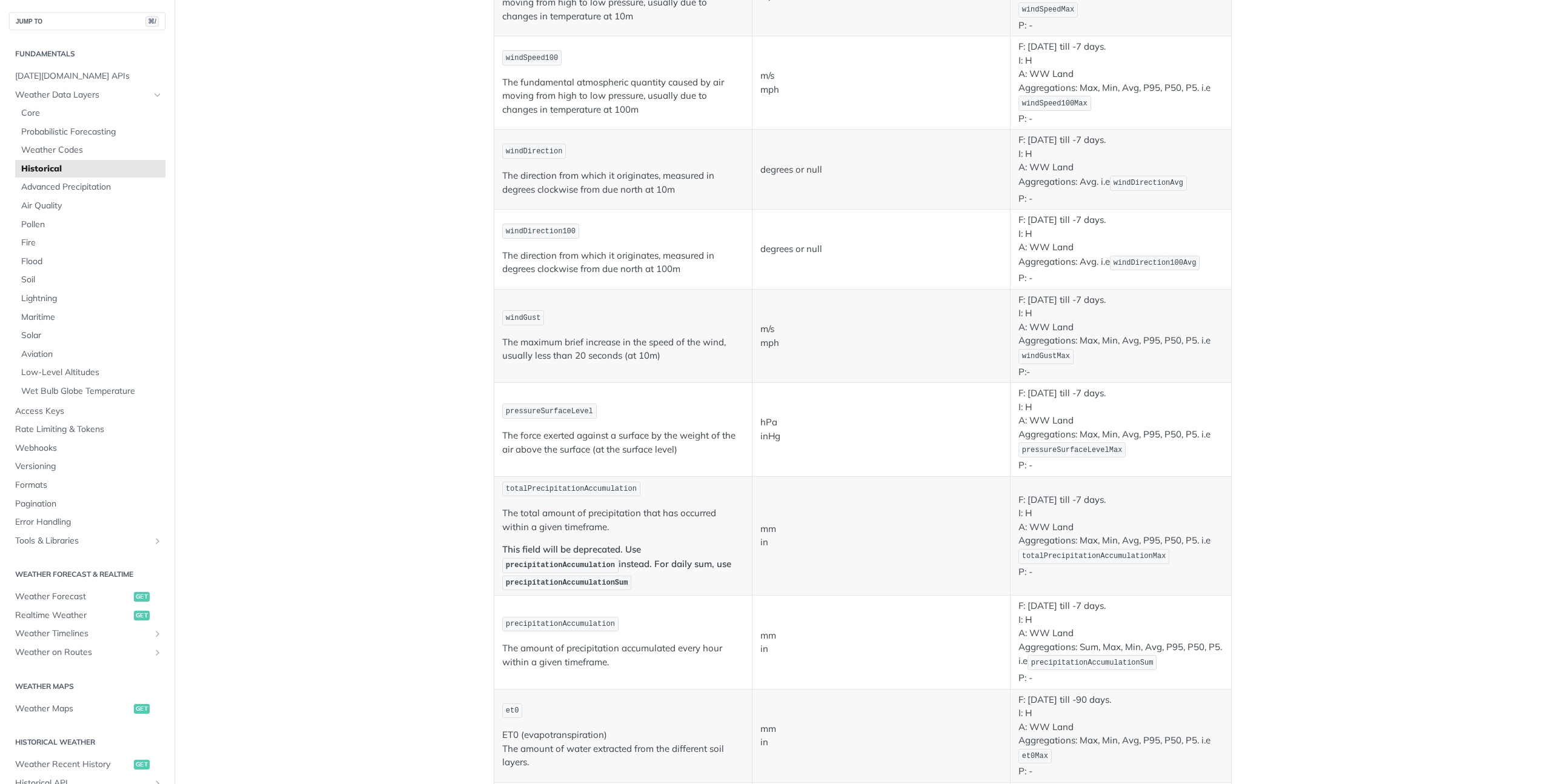
scroll to position [693, 0]
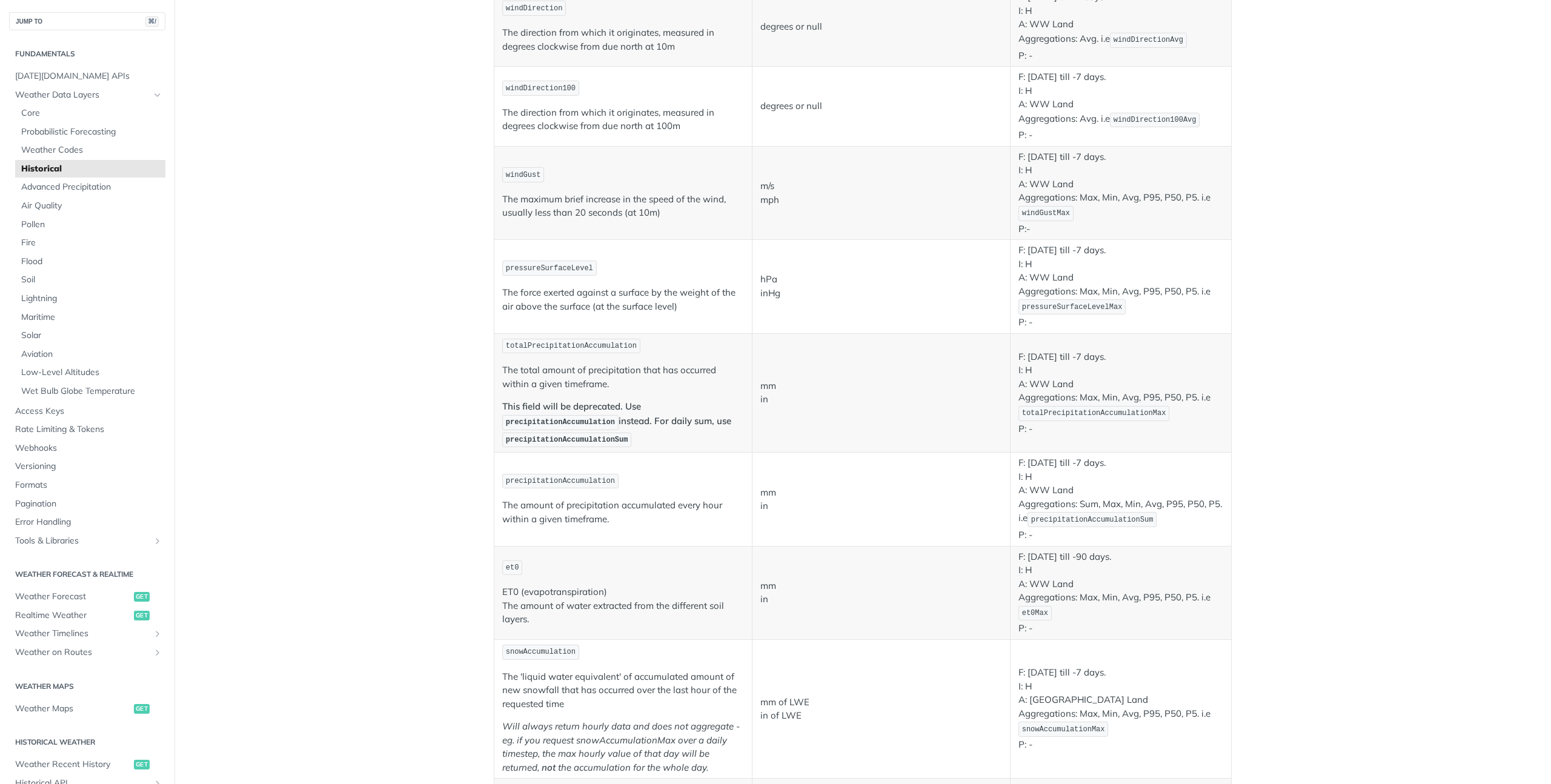
click at [869, 488] on p "mm in" at bounding box center [881, 499] width 242 height 27
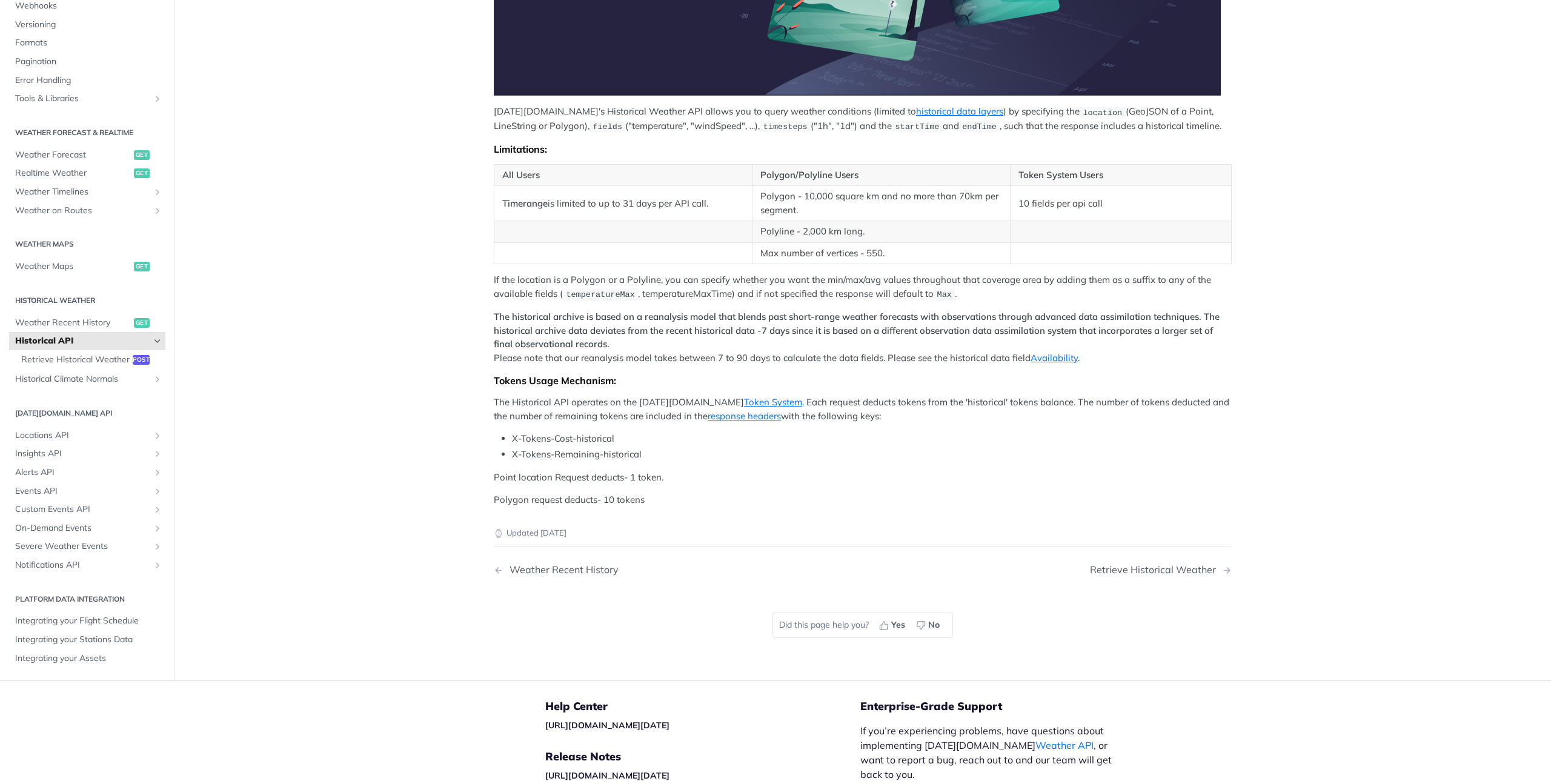
scroll to position [367, 0]
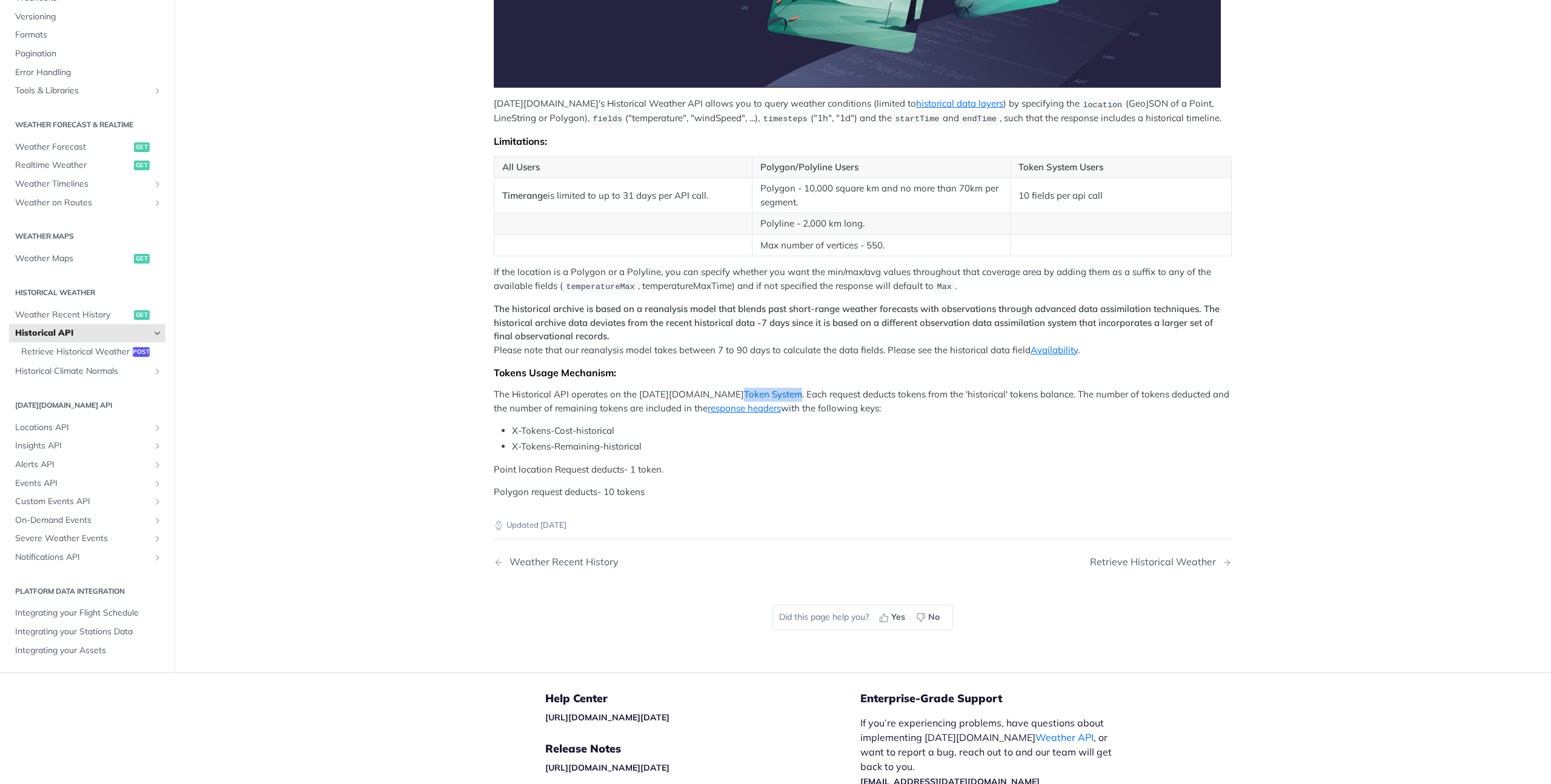
click at [744, 390] on link "Token System" at bounding box center [772, 394] width 58 height 11
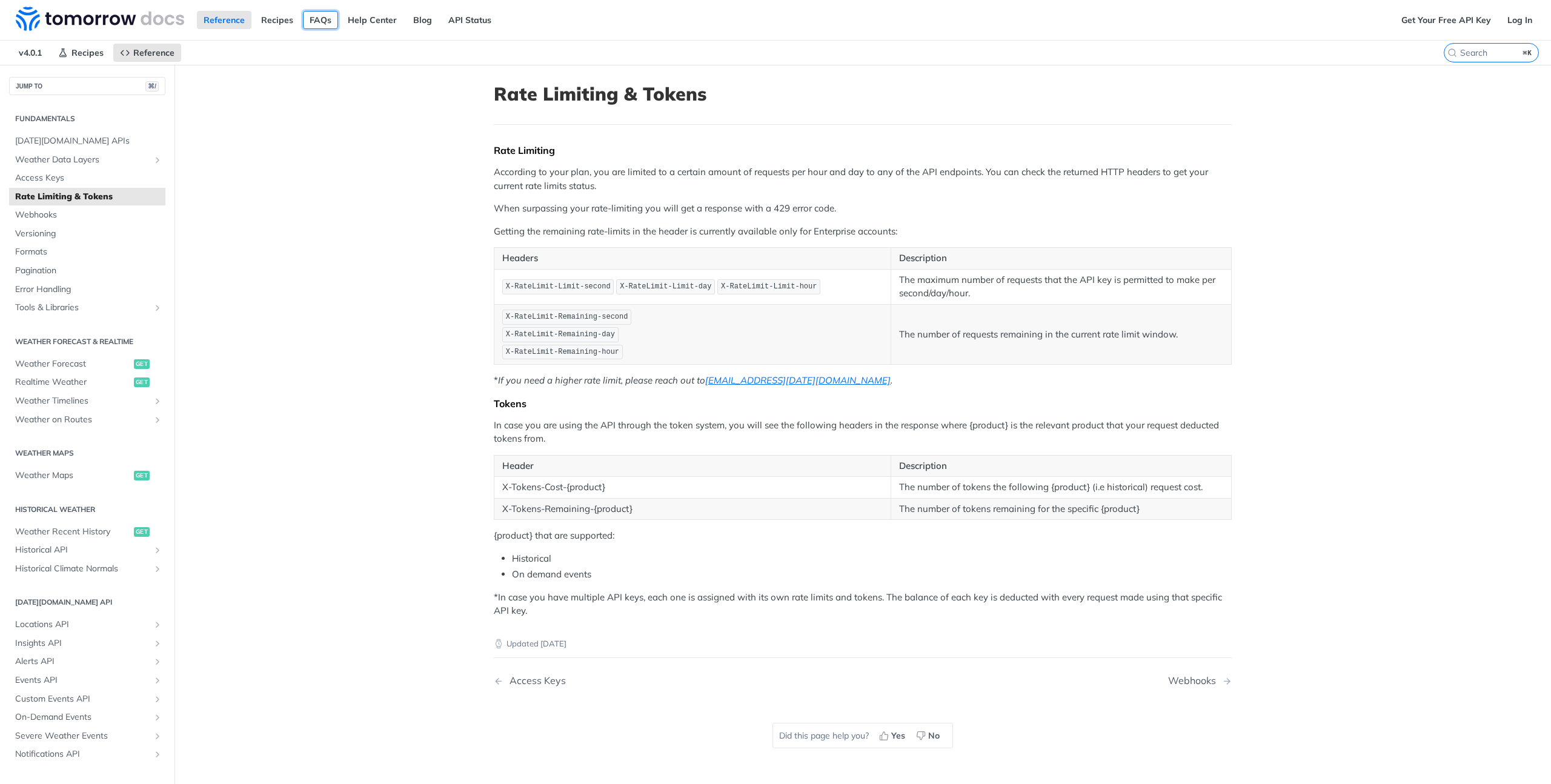
click at [318, 23] on link "FAQs" at bounding box center [321, 20] width 35 height 18
